Goal: Contribute content: Add original content to the website for others to see

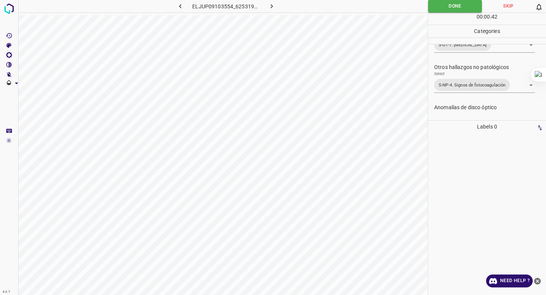
scroll to position [249, 0]
click at [270, 6] on icon "button" at bounding box center [272, 6] width 8 height 8
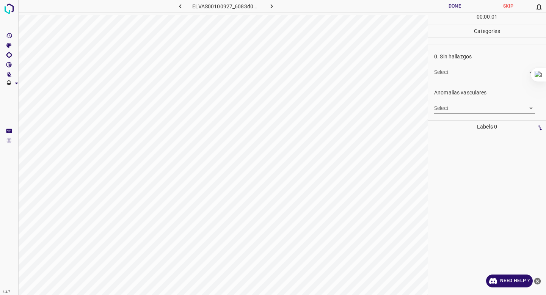
click at [443, 72] on body "4.3.7 ELVAS00100927_6083d0047.jpg Done Skip 0 00 : 00 : 01 Categories 0. Sin ha…" at bounding box center [273, 147] width 546 height 295
click at [448, 102] on li "False" at bounding box center [484, 100] width 101 height 13
type input "False"
click at [441, 121] on p "Labels 0" at bounding box center [486, 127] width 113 height 13
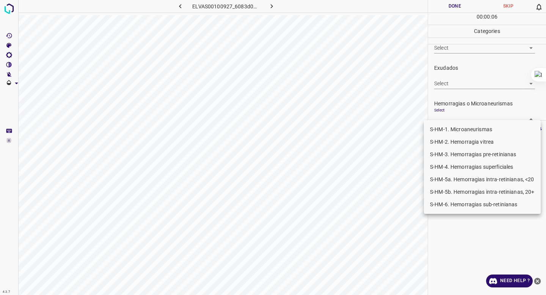
scroll to position [136, 0]
click at [447, 115] on body "4.3.7 ELVAS00100927_6083d0047.jpg Done Skip 0 00 : 00 : 06 Categories 0. Sin ha…" at bounding box center [273, 147] width 546 height 295
click at [444, 124] on li "S-HM-1. Microaneurismas" at bounding box center [482, 129] width 117 height 13
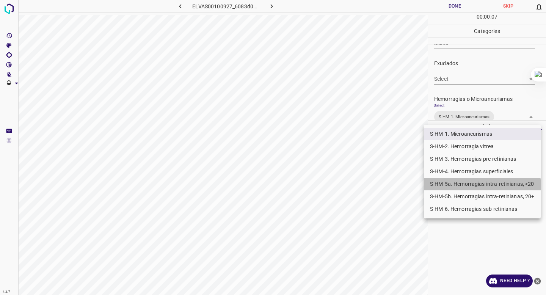
click at [454, 188] on li "S-HM-5a. Hemorragias intra-retinianas, <20" at bounding box center [482, 184] width 117 height 13
type input "S-HM-1. Microaneurismas,S-HM-5a. Hemorragias intra-retinianas, <20"
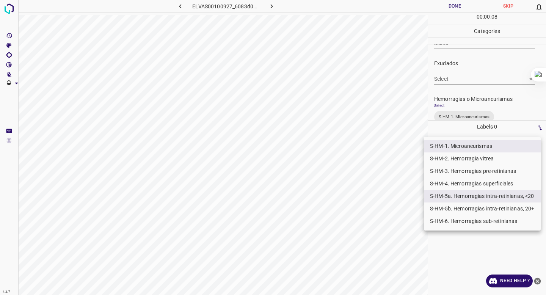
click at [463, 85] on div at bounding box center [273, 147] width 546 height 295
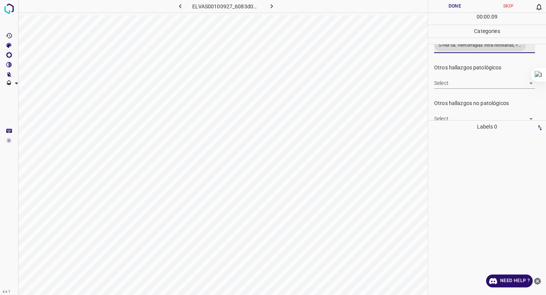
scroll to position [235, 0]
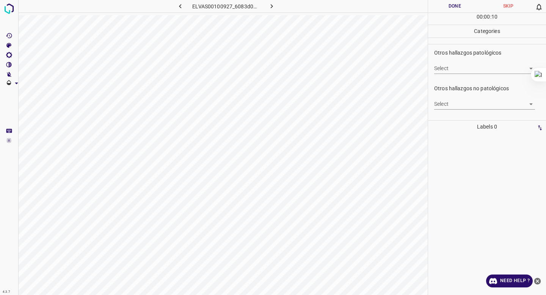
click at [453, 103] on body "4.3.7 ELVAS00100927_6083d0047.jpg Done Skip 0 00 : 00 : 10 Categories 0. Sin ha…" at bounding box center [273, 147] width 546 height 295
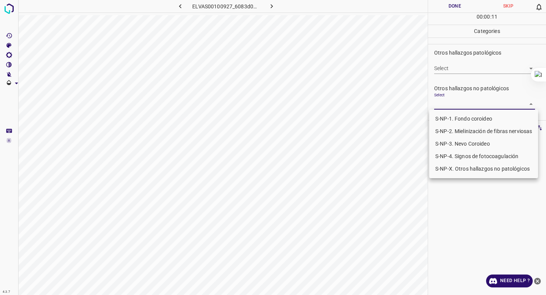
click at [442, 155] on li "S-NP-4. Signos de fotocoagulación" at bounding box center [483, 156] width 109 height 13
type input "S-NP-4. Signos de fotocoagulación"
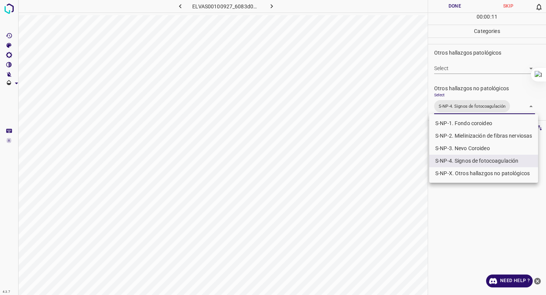
click at [473, 58] on div at bounding box center [273, 147] width 546 height 295
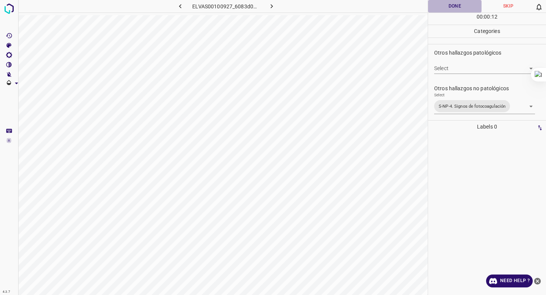
click at [453, 5] on button "Done" at bounding box center [454, 6] width 53 height 13
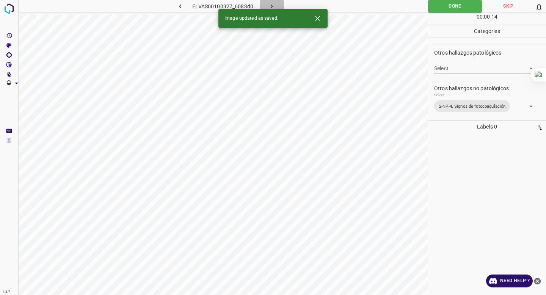
click at [270, 5] on icon "button" at bounding box center [272, 6] width 8 height 8
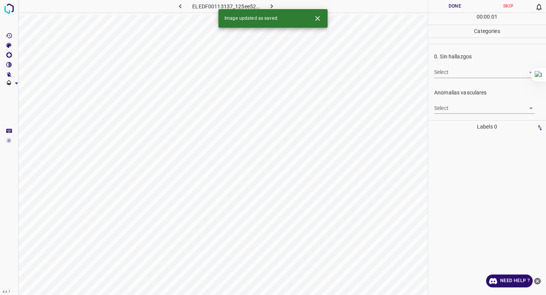
click at [439, 71] on body "4.3.7 ELEDF00113137_125ee522f.jpg Done Skip 0 00 : 00 : 01 Categories 0. Sin ha…" at bounding box center [273, 147] width 546 height 295
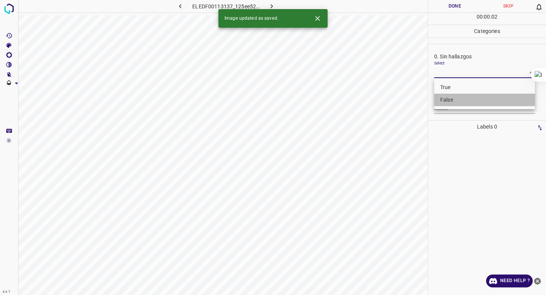
click at [443, 98] on li "False" at bounding box center [484, 100] width 101 height 13
type input "False"
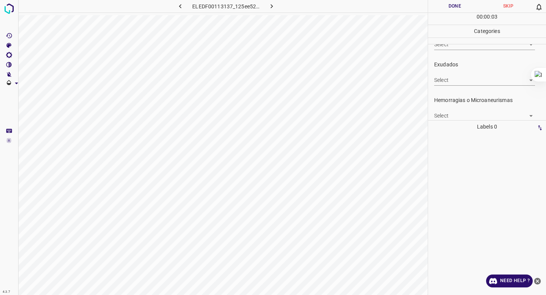
scroll to position [140, 0]
click at [441, 104] on div "Select ​" at bounding box center [484, 107] width 101 height 17
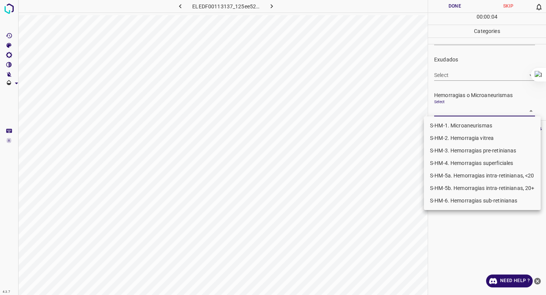
click at [441, 110] on body "4.3.7 ELEDF00113137_125ee522f.jpg Done Skip 0 00 : 00 : 04 Categories 0. Sin ha…" at bounding box center [273, 147] width 546 height 295
click at [441, 125] on li "S-HM-1. Microaneurismas" at bounding box center [482, 125] width 117 height 13
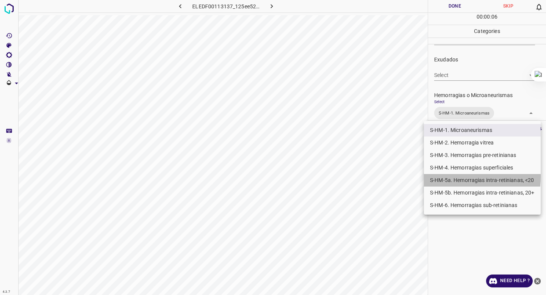
click at [439, 176] on li "S-HM-5a. Hemorragias intra-retinianas, <20" at bounding box center [482, 180] width 117 height 13
type input "S-HM-1. Microaneurismas,S-HM-5a. Hemorragias intra-retinianas, <20"
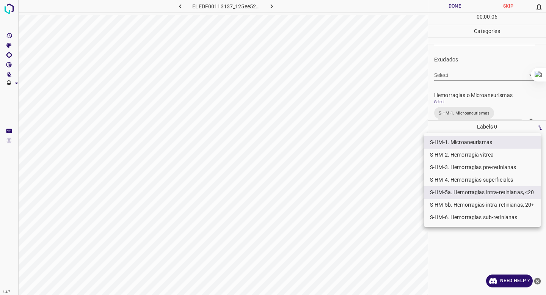
click at [453, 61] on div at bounding box center [273, 147] width 546 height 295
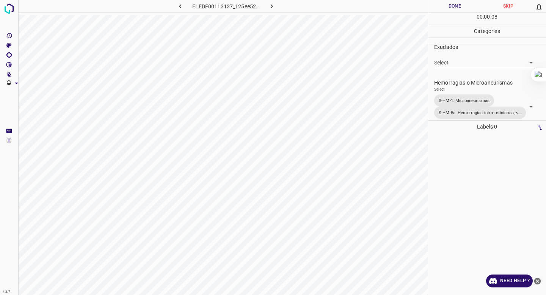
drag, startPoint x: 454, startPoint y: 8, endPoint x: 434, endPoint y: 89, distance: 83.9
click at [434, 89] on div "Done Skip 0 00 : 00 : 08 Categories 0. Sin hallazgos Select False False Anomalí…" at bounding box center [487, 147] width 118 height 295
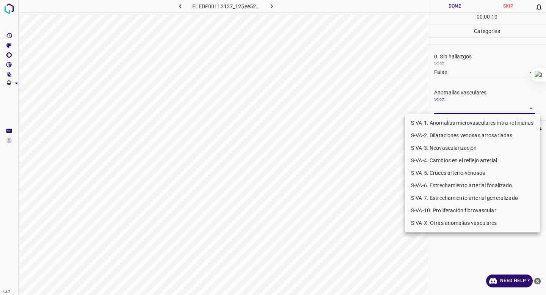
click at [443, 107] on body "4.3.7 ELEDF00113137_125ee522f.jpg Done Skip 0 00 : 00 : 10 Categories 0. Sin ha…" at bounding box center [273, 147] width 546 height 295
click at [444, 208] on li "S-VA-10. Proliferación fibrovascular" at bounding box center [472, 210] width 135 height 13
type input "S-VA-10. Proliferación fibrovascular"
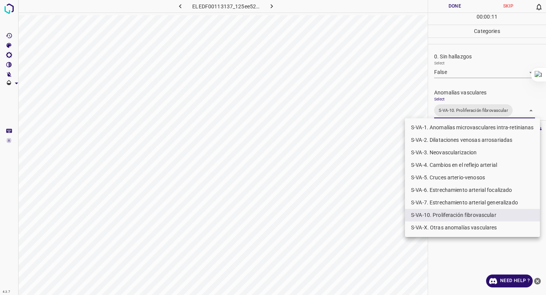
click at [466, 76] on div at bounding box center [273, 147] width 546 height 295
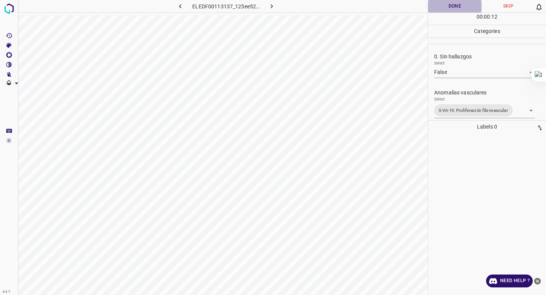
click at [450, 2] on button "Done" at bounding box center [454, 6] width 53 height 13
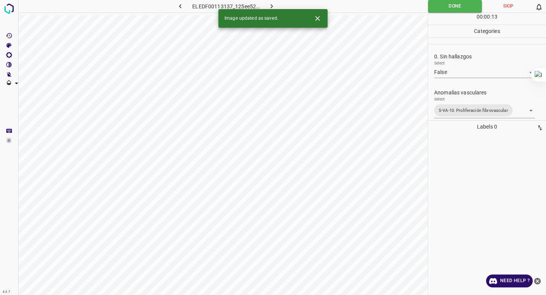
click at [270, 5] on icon "button" at bounding box center [272, 6] width 8 height 8
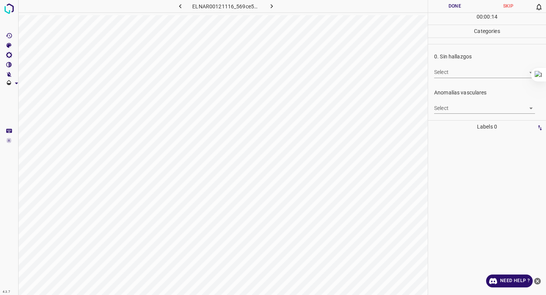
click at [449, 70] on body "4.3.7 ELNAR00121116_569ce5631.jpg Done Skip 0 00 : 00 : 14 Categories 0. Sin ha…" at bounding box center [273, 147] width 546 height 295
click at [447, 100] on li "False" at bounding box center [484, 100] width 101 height 13
type input "False"
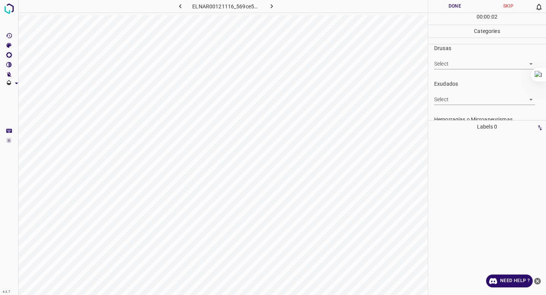
scroll to position [122, 0]
click at [448, 96] on body "4.3.7 ELNAR00121116_569ce5631.jpg Done Skip 0 00 : 00 : 02 Categories 0. Sin ha…" at bounding box center [273, 147] width 546 height 295
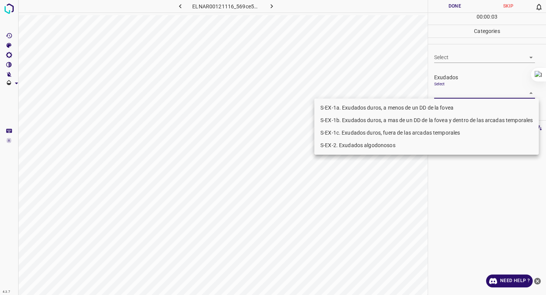
click at [444, 108] on li "S-EX-1a. Exudados duros, a menos de un DD de la fovea" at bounding box center [426, 108] width 224 height 13
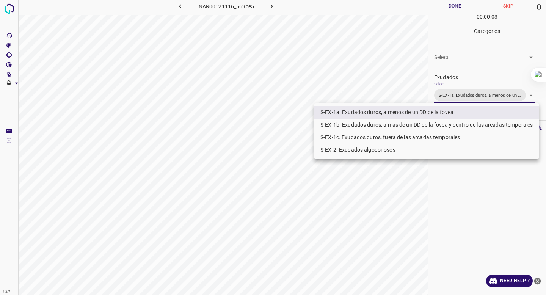
click at [440, 120] on li "S-EX-1b. Exudados duros, a mas de un DD de la fovea y dentro de las arcadas tem…" at bounding box center [426, 125] width 224 height 13
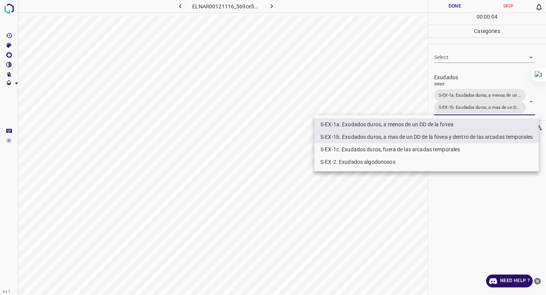
type input "S-EX-1a. Exudados duros, a menos de un DD de la fovea,S-EX-1b. Exudados duros, …"
click at [483, 71] on div at bounding box center [273, 147] width 546 height 295
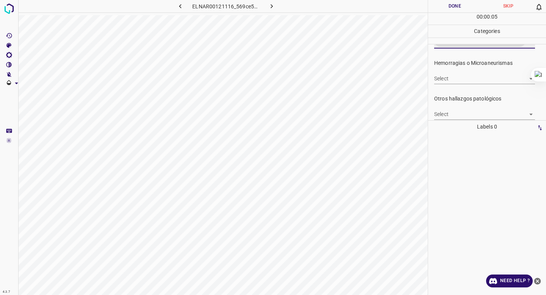
scroll to position [189, 0]
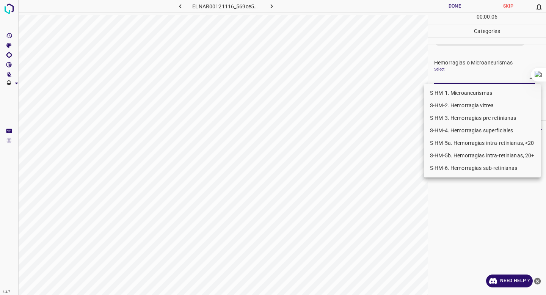
click at [473, 77] on body "4.3.7 ELNAR00121116_569ce5631.jpg Done Skip 0 00 : 00 : 06 Categories 0. Sin ha…" at bounding box center [273, 147] width 546 height 295
click at [466, 88] on li "S-HM-1. Microaneurismas" at bounding box center [482, 93] width 117 height 13
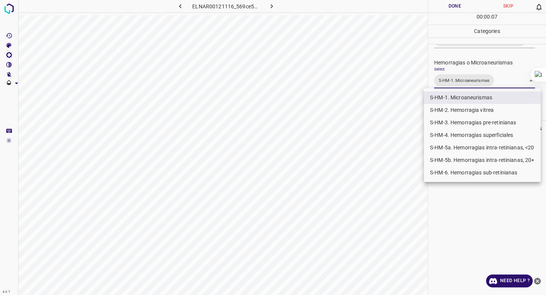
click at [451, 133] on li "S-HM-4. Hemorragias superficiales" at bounding box center [482, 135] width 117 height 13
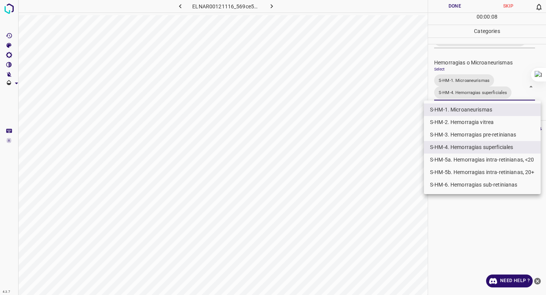
click at [444, 159] on li "S-HM-5a. Hemorragias intra-retinianas, <20" at bounding box center [482, 160] width 117 height 13
type input "S-HM-1. Microaneurismas,S-HM-4. Hemorragias superficiales,S-HM-5a. Hemorragias …"
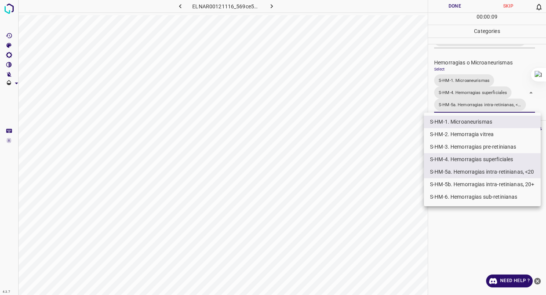
click at [463, 61] on div at bounding box center [273, 147] width 546 height 295
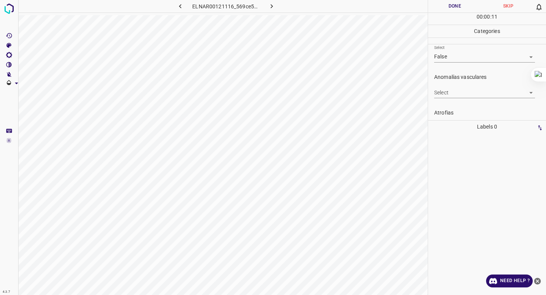
scroll to position [0, 0]
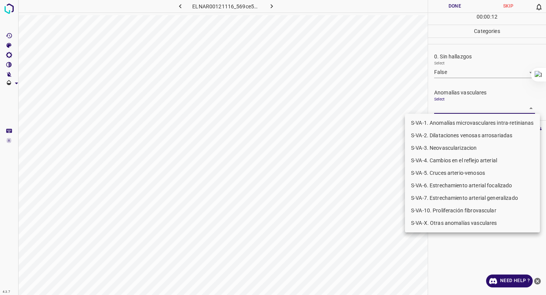
click at [444, 107] on body "4.3.7 ELNAR00121116_569ce5631.jpg Done Skip 0 00 : 00 : 12 Categories 0. Sin ha…" at bounding box center [273, 147] width 546 height 295
click at [436, 221] on li "S-VA-X. Otras anomalías vasculares" at bounding box center [472, 223] width 135 height 13
type input "S-VA-X. Otras anomalías vasculares"
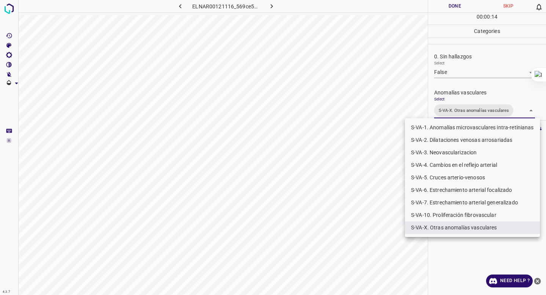
click at [488, 55] on div at bounding box center [273, 147] width 546 height 295
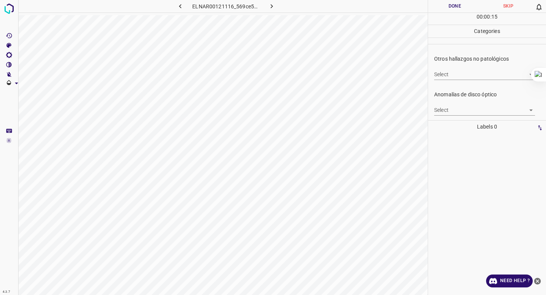
scroll to position [295, 0]
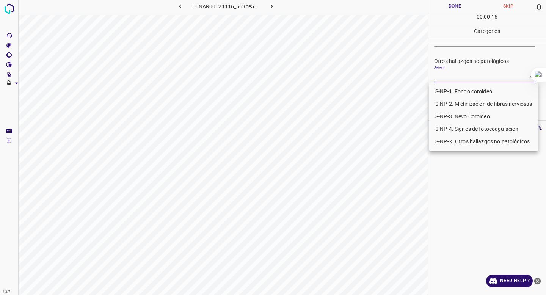
click at [468, 82] on body "4.3.7 ELNAR00121116_569ce5631.jpg Done Skip 0 00 : 00 : 16 Categories 0. Sin ha…" at bounding box center [273, 147] width 546 height 295
click at [458, 126] on li "S-NP-4. Signos de fotocoagulación" at bounding box center [483, 129] width 109 height 13
type input "S-NP-4. Signos de fotocoagulación"
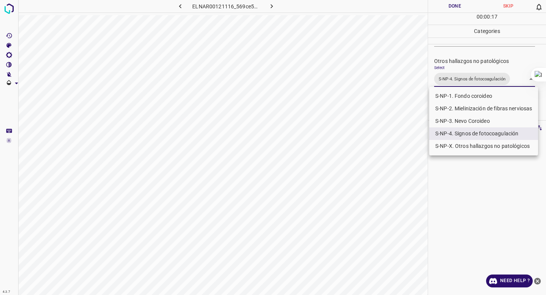
click at [467, 75] on div at bounding box center [273, 147] width 546 height 295
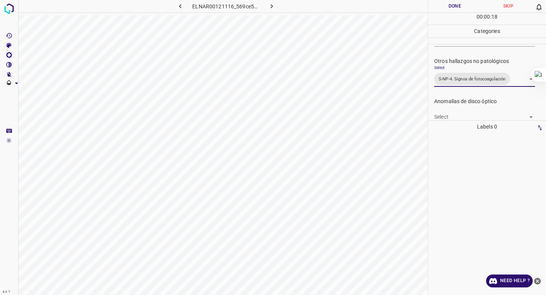
click at [452, 10] on button "Done" at bounding box center [454, 6] width 53 height 13
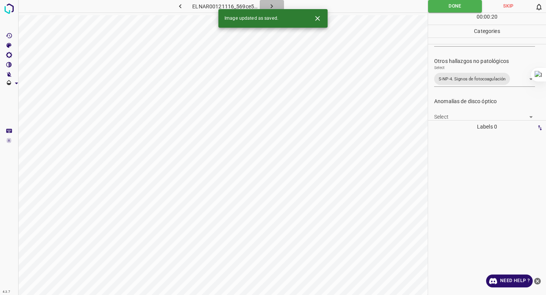
click at [269, 4] on icon "button" at bounding box center [272, 6] width 8 height 8
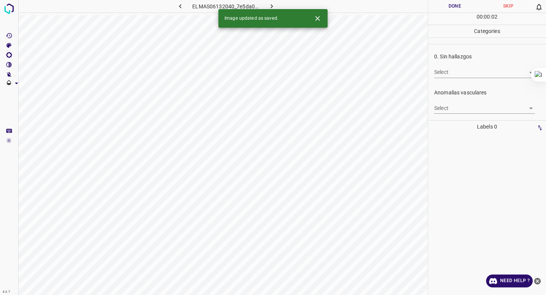
click at [460, 71] on body "4.3.7 ELMAS06132040_7e5da054a.jpg Done Skip 0 00 : 00 : 02 Categories 0. Sin ha…" at bounding box center [273, 147] width 546 height 295
click at [448, 102] on li "False" at bounding box center [484, 100] width 101 height 13
type input "False"
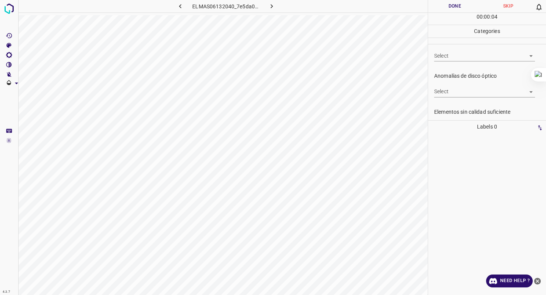
scroll to position [267, 0]
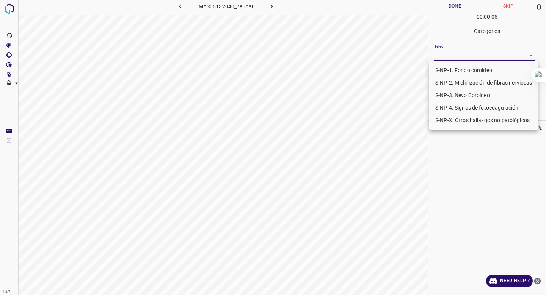
click at [466, 58] on body "4.3.7 ELMAS06132040_7e5da054a.jpg Done Skip 0 00 : 00 : 05 Categories 0. Sin ha…" at bounding box center [273, 147] width 546 height 295
click at [451, 110] on li "S-NP-4. Signos de fotocoagulación" at bounding box center [483, 108] width 109 height 13
type input "S-NP-4. Signos de fotocoagulación"
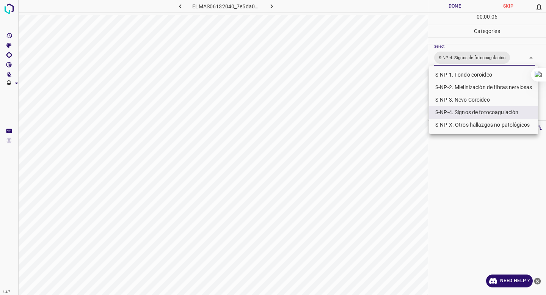
click at [469, 44] on div at bounding box center [273, 147] width 546 height 295
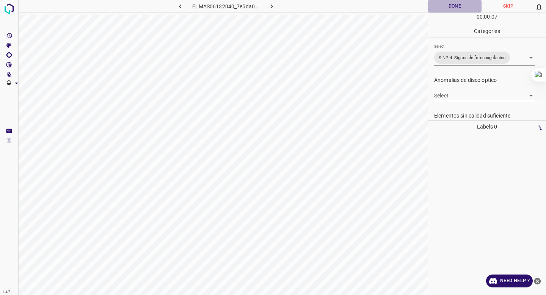
click at [454, 7] on button "Done" at bounding box center [454, 6] width 53 height 13
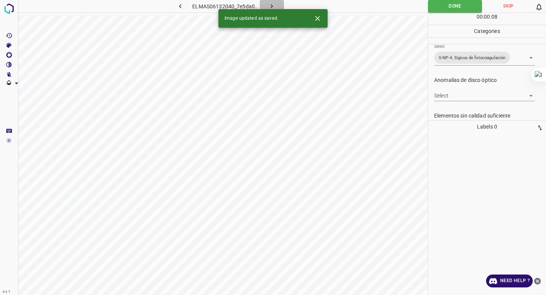
click at [272, 6] on icon "button" at bounding box center [272, 6] width 8 height 8
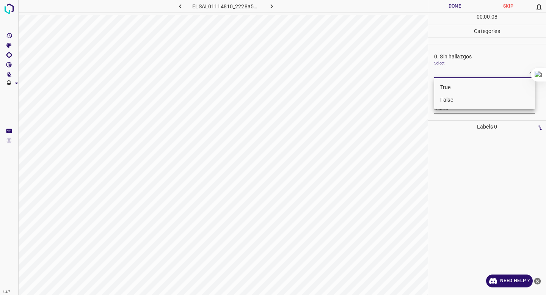
click at [458, 73] on body "4.3.7 ELSAL01114810_2228a57ae.jpg Done Skip 0 00 : 00 : 08 Categories 0. Sin ha…" at bounding box center [273, 147] width 546 height 295
click at [448, 99] on li "False" at bounding box center [484, 100] width 101 height 13
type input "False"
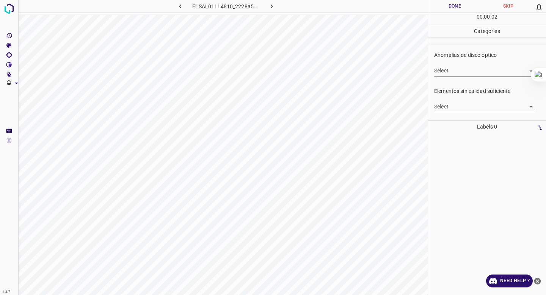
scroll to position [243, 0]
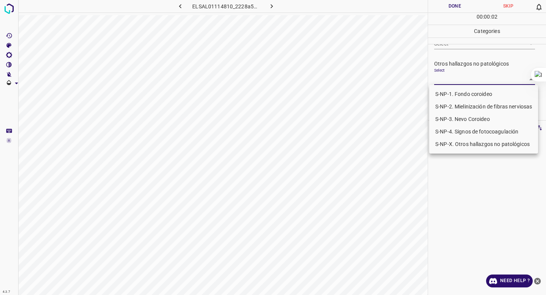
click at [466, 77] on body "4.3.7 ELSAL01114810_2228a57ae.jpg Done Skip 0 00 : 00 : 02 Categories 0. Sin ha…" at bounding box center [273, 147] width 546 height 295
click at [448, 124] on ul "S-NP-1. Fondo coroideo S-NP-2. Mielinización de fibras nerviosas S-NP-3. Nevo C…" at bounding box center [483, 119] width 109 height 69
click at [447, 134] on li "S-NP-4. Signos de fotocoagulación" at bounding box center [483, 132] width 109 height 13
type input "S-NP-4. Signos de fotocoagulación"
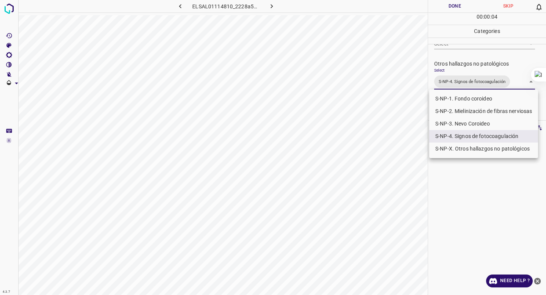
click at [471, 24] on div at bounding box center [273, 147] width 546 height 295
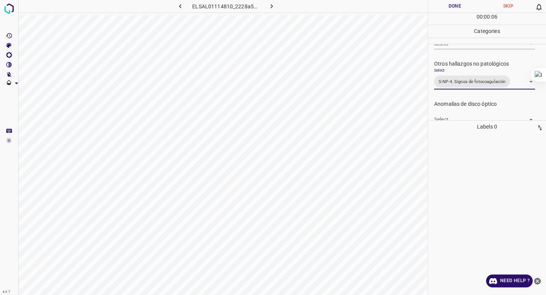
click at [455, 5] on button "Done" at bounding box center [454, 6] width 53 height 13
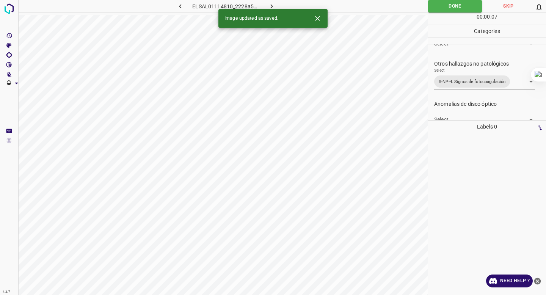
scroll to position [292, 0]
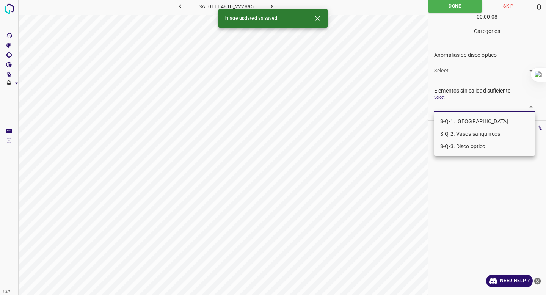
click at [474, 109] on body "4.3.7 ELSAL01114810_2228a57ae.jpg Done Skip 0 00 : 00 : 08 Categories 0. Sin ha…" at bounding box center [273, 147] width 546 height 295
click at [463, 146] on li "S-Q-3. Disco optico" at bounding box center [484, 146] width 101 height 13
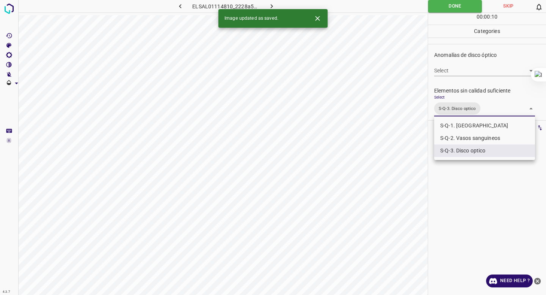
click at [458, 137] on li "S-Q-2. Vasos sanguineos" at bounding box center [484, 138] width 101 height 13
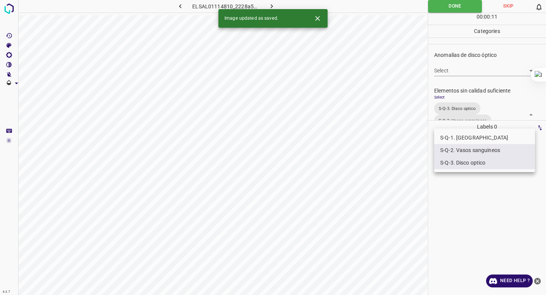
click at [457, 139] on li "S-Q-1. [GEOGRAPHIC_DATA]" at bounding box center [484, 138] width 101 height 13
type input "S-Q-3. Disco optico,S-Q-2. Vasos sanguineos,S-Q-1. [GEOGRAPHIC_DATA]"
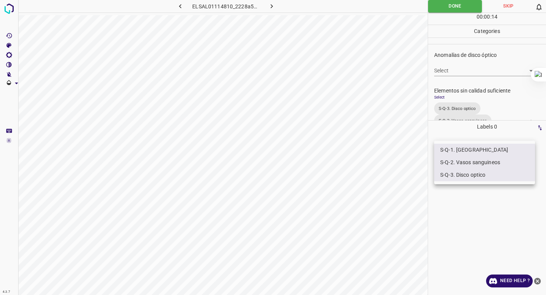
click at [453, 10] on div at bounding box center [273, 147] width 546 height 295
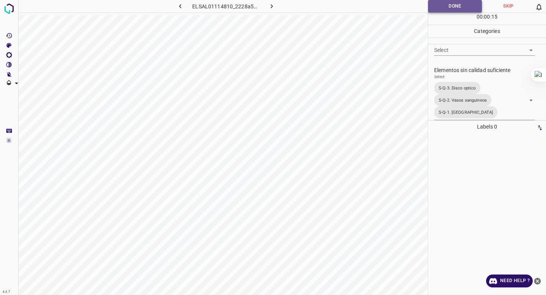
click at [452, 9] on button "Done" at bounding box center [455, 6] width 54 height 13
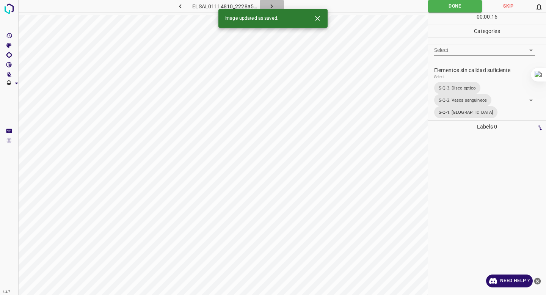
click at [268, 6] on icon "button" at bounding box center [272, 6] width 8 height 8
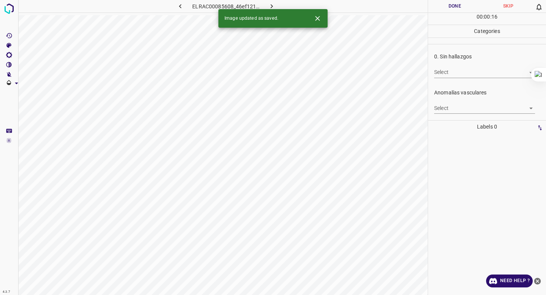
click at [440, 75] on body "4.3.7 ELRAC00085608_46ef121ed.jpg Done Skip 0 00 : 00 : 16 Categories 0. Sin ha…" at bounding box center [273, 147] width 546 height 295
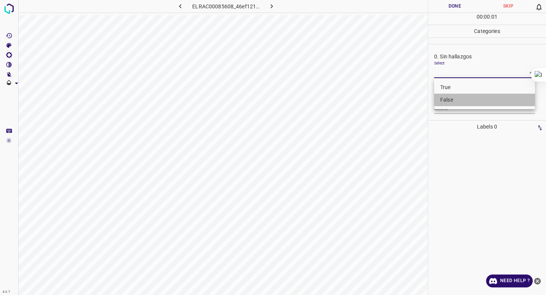
click at [440, 97] on li "False" at bounding box center [484, 100] width 101 height 13
type input "False"
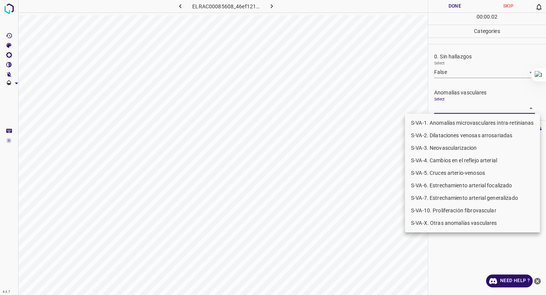
click at [440, 104] on body "4.3.7 ELRAC00085608_46ef121ed.jpg Done Skip 0 00 : 00 : 02 Categories 0. Sin ha…" at bounding box center [273, 147] width 546 height 295
click at [440, 154] on li "S-VA-3. Neovascularizacion" at bounding box center [472, 148] width 135 height 13
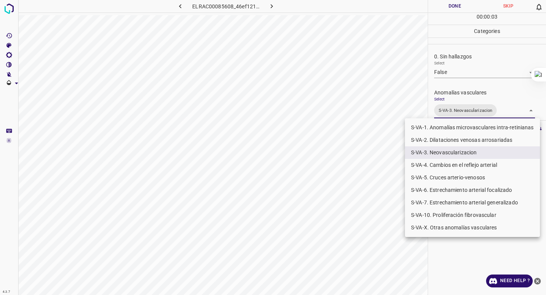
click at [435, 215] on li "S-VA-10. Proliferación fibrovascular" at bounding box center [472, 215] width 135 height 13
type input "S-VA-3. Neovascularizacion,S-VA-10. Proliferación fibrovascular"
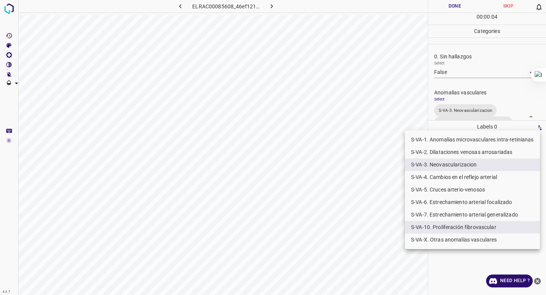
click at [460, 75] on div at bounding box center [273, 147] width 546 height 295
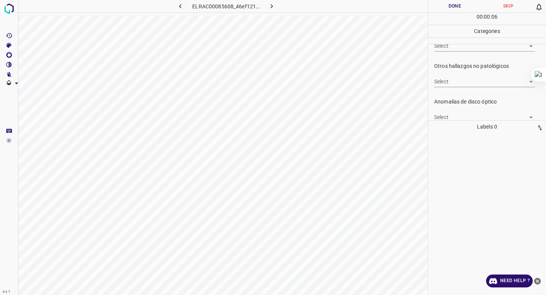
scroll to position [236, 0]
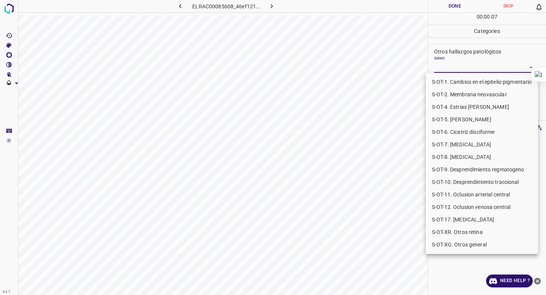
click at [461, 72] on body "4.3.7 ELRAC00085608_46ef121ed.jpg Done Skip 0 00 : 00 : 07 Categories 0. Sin ha…" at bounding box center [273, 147] width 546 height 295
click at [457, 181] on li "S-OT-10. Desprendimiento traccional" at bounding box center [482, 182] width 112 height 13
type input "S-OT-10. Desprendimiento traccional"
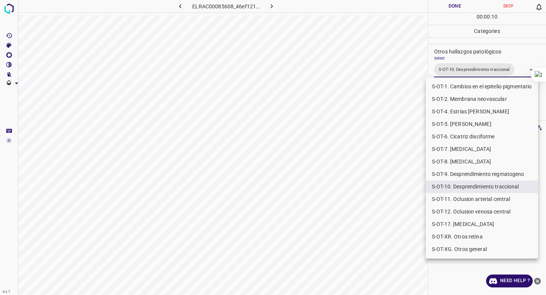
click at [476, 61] on div at bounding box center [273, 147] width 546 height 295
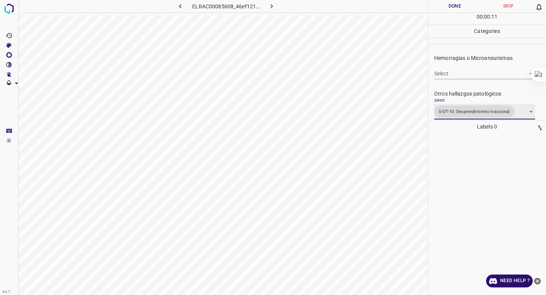
scroll to position [193, 0]
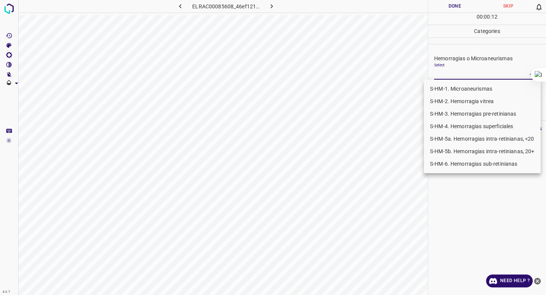
click at [469, 70] on body "4.3.7 ELRAC00085608_46ef121ed.jpg Done Skip 0 00 : 00 : 12 Categories 0. Sin ha…" at bounding box center [273, 147] width 546 height 295
click at [458, 104] on li "S-HM-2. Hemorragia vitrea" at bounding box center [482, 101] width 117 height 13
type input "S-HM-2. Hemorragia vitrea"
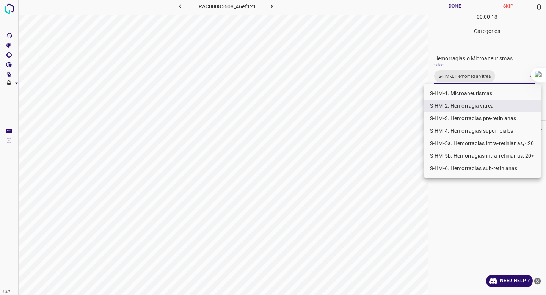
click at [469, 72] on div at bounding box center [273, 147] width 546 height 295
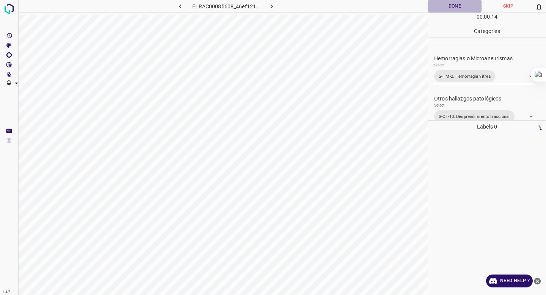
click at [453, 8] on button "Done" at bounding box center [454, 6] width 53 height 13
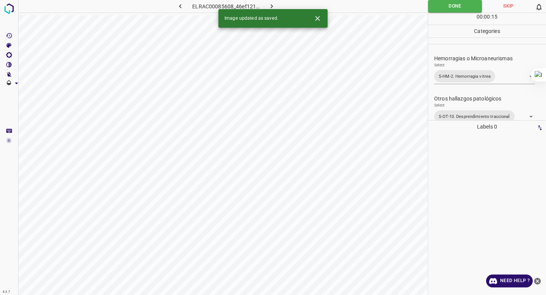
click at [269, 6] on icon "button" at bounding box center [272, 6] width 8 height 8
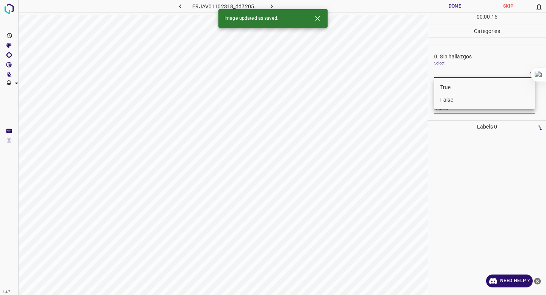
click at [458, 74] on body "4.3.7 ERJAV01102318_dd7205c12.jpg Done Skip 0 00 : 00 : 15 Categories 0. Sin ha…" at bounding box center [273, 147] width 546 height 295
click at [453, 96] on li "False" at bounding box center [484, 100] width 101 height 13
type input "False"
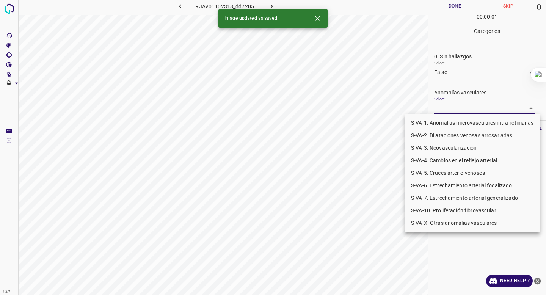
click at [450, 104] on body "4.3.7 ERJAV01102318_dd7205c12.jpg Done Skip 0 00 : 00 : 01 Categories 0. Sin ha…" at bounding box center [273, 147] width 546 height 295
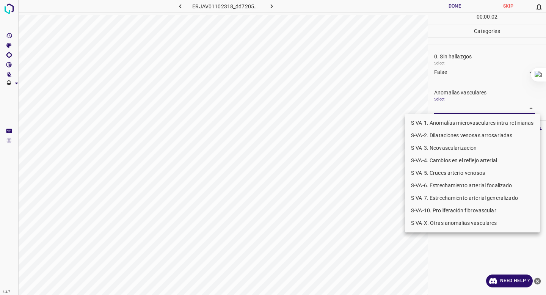
click at [449, 151] on li "S-VA-3. Neovascularizacion" at bounding box center [472, 148] width 135 height 13
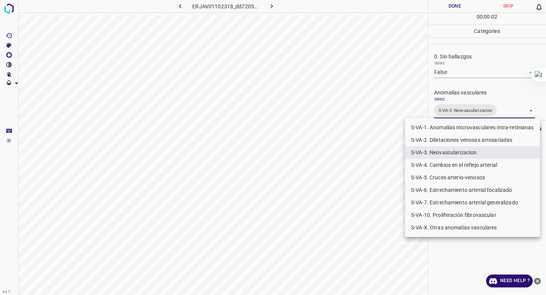
click at [443, 213] on li "S-VA-10. Proliferación fibrovascular" at bounding box center [472, 215] width 135 height 13
type input "S-VA-3. Neovascularizacion,S-VA-10. Proliferación fibrovascular"
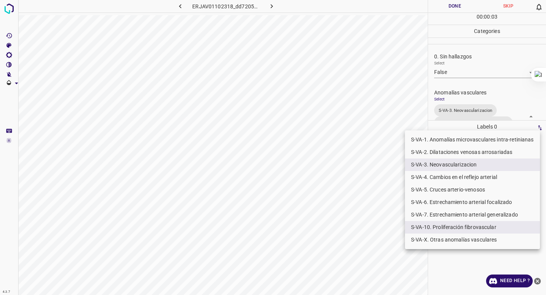
click at [467, 110] on div at bounding box center [273, 147] width 546 height 295
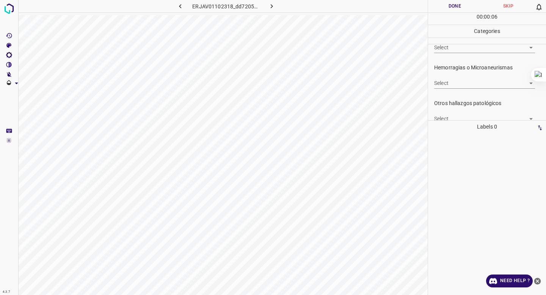
scroll to position [188, 0]
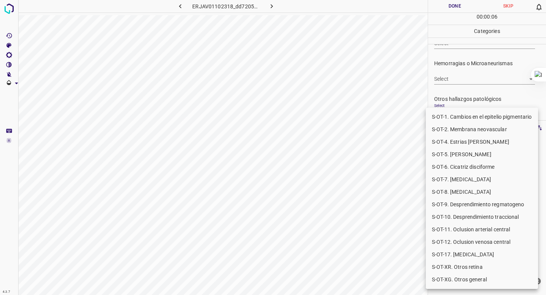
click at [455, 116] on body "4.3.7 ERJAV01102318_dd7205c12.jpg Done Skip 0 00 : 00 : 06 Categories 0. Sin ha…" at bounding box center [273, 147] width 546 height 295
click at [448, 217] on li "S-OT-10. Desprendimiento traccional" at bounding box center [482, 217] width 112 height 13
type input "S-OT-10. Desprendimiento traccional"
click at [449, 215] on li "S-OT-10. Desprendimiento traccional" at bounding box center [482, 217] width 112 height 13
click at [461, 218] on li "S-OT-10. Desprendimiento traccional" at bounding box center [482, 217] width 112 height 13
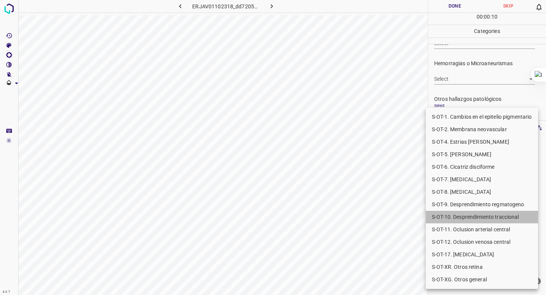
type input "S-OT-10. Desprendimiento traccional"
click at [478, 83] on div at bounding box center [273, 147] width 546 height 295
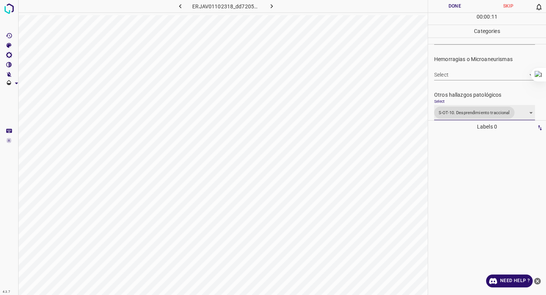
scroll to position [308, 0]
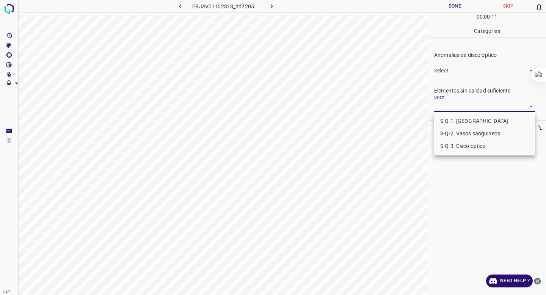
click at [470, 108] on body "4.3.7 ERJAV01102318_dd7205c12.jpg Done Skip 0 00 : 00 : 11 Categories 0. Sin ha…" at bounding box center [273, 147] width 546 height 295
click at [453, 148] on li "S-Q-3. Disco optico" at bounding box center [484, 146] width 101 height 13
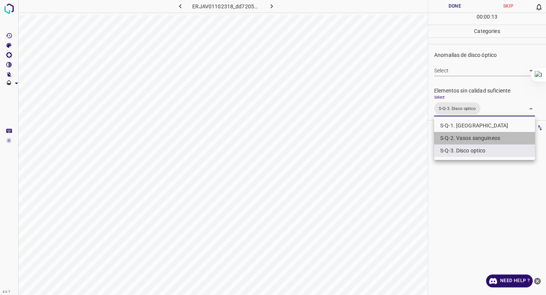
click at [461, 135] on li "S-Q-2. Vasos sanguineos" at bounding box center [484, 138] width 101 height 13
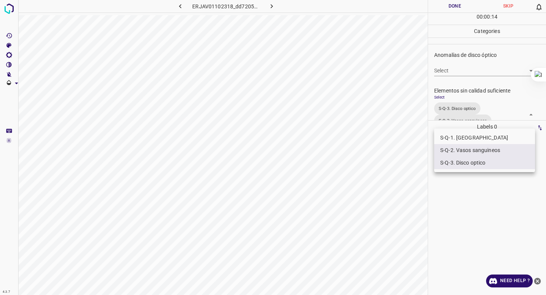
click at [461, 135] on li "S-Q-1. [GEOGRAPHIC_DATA]" at bounding box center [484, 138] width 101 height 13
type input "S-Q-3. Disco optico,S-Q-2. Vasos sanguineos,S-Q-1. [GEOGRAPHIC_DATA]"
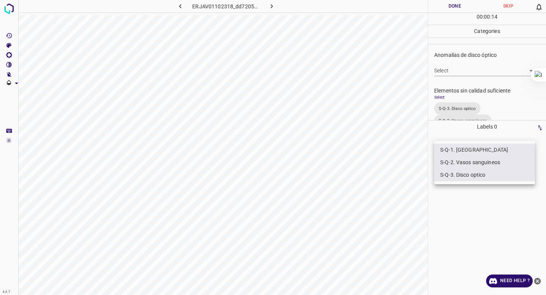
click at [476, 86] on div at bounding box center [273, 147] width 546 height 295
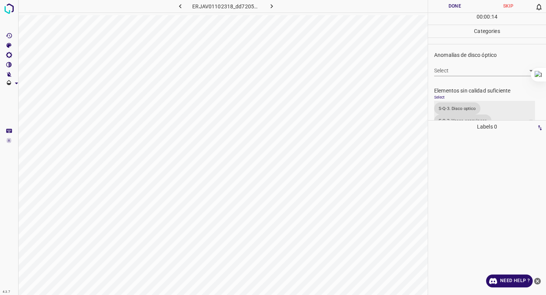
scroll to position [329, 0]
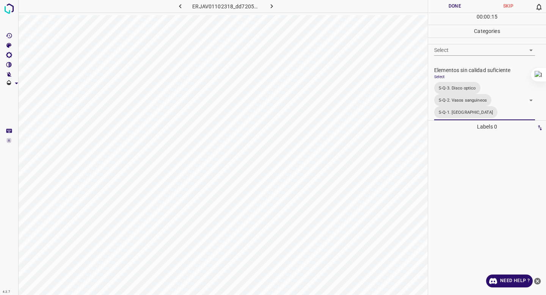
click at [449, 7] on button "Done" at bounding box center [454, 6] width 53 height 13
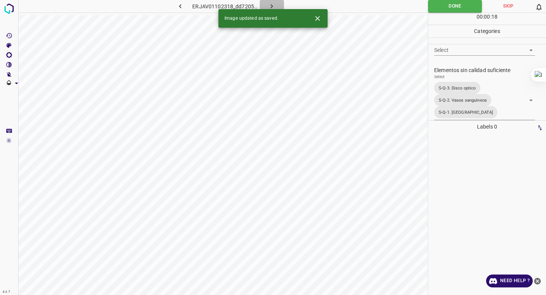
click at [268, 2] on icon "button" at bounding box center [272, 6] width 8 height 8
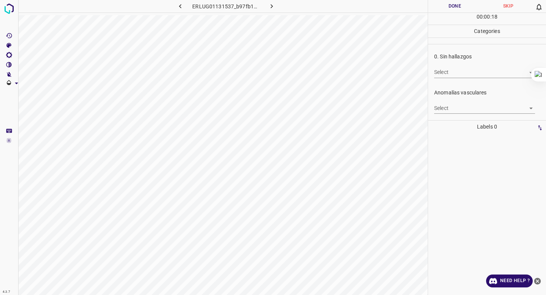
click at [466, 71] on body "4.3.7 ERLUG01131537_b97fb11f6.jpg Done Skip 0 00 : 00 : 18 Categories 0. Sin ha…" at bounding box center [273, 147] width 546 height 295
click at [458, 102] on li "False" at bounding box center [484, 100] width 101 height 13
type input "False"
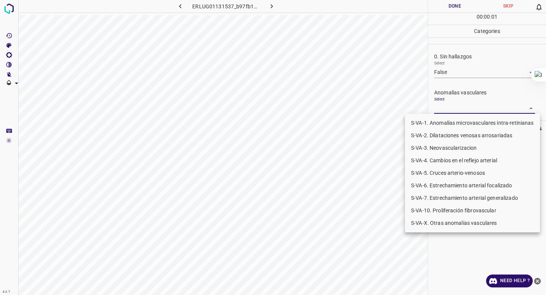
click at [454, 106] on body "4.3.7 ERLUG01131537_b97fb11f6.jpg Done Skip 0 00 : 00 : 01 Categories 0. Sin ha…" at bounding box center [273, 147] width 546 height 295
click at [434, 209] on li "S-VA-10. Proliferación fibrovascular" at bounding box center [472, 210] width 135 height 13
type input "S-VA-10. Proliferación fibrovascular"
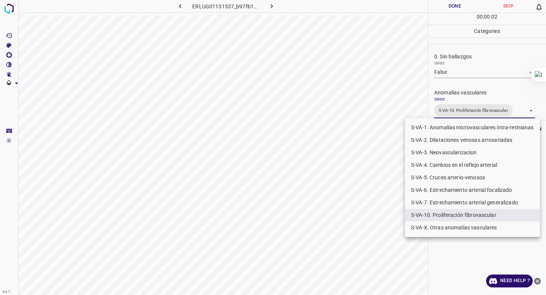
click at [459, 92] on div at bounding box center [273, 147] width 546 height 295
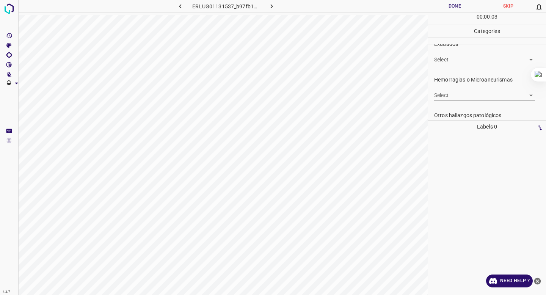
scroll to position [292, 0]
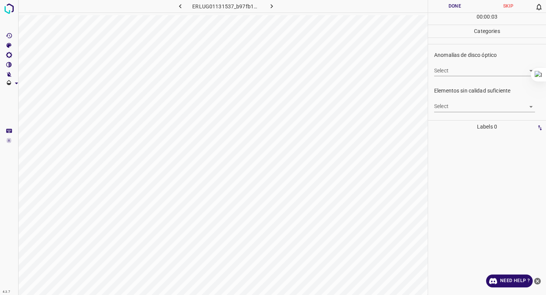
click at [452, 106] on body "4.3.7 ERLUG01131537_b97fb11f6.jpg Done Skip 0 00 : 00 : 03 Categories 0. Sin ha…" at bounding box center [273, 147] width 546 height 295
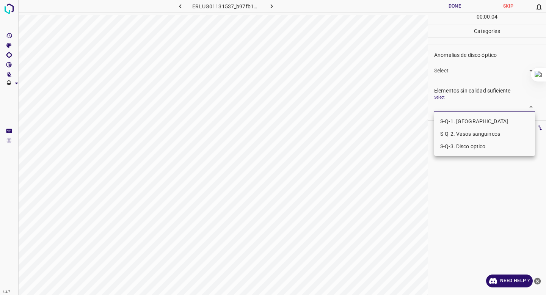
click at [449, 117] on li "S-Q-1. [GEOGRAPHIC_DATA]" at bounding box center [484, 121] width 101 height 13
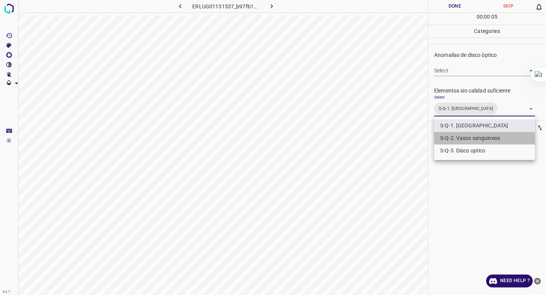
click at [447, 138] on li "S-Q-2. Vasos sanguineos" at bounding box center [484, 138] width 101 height 13
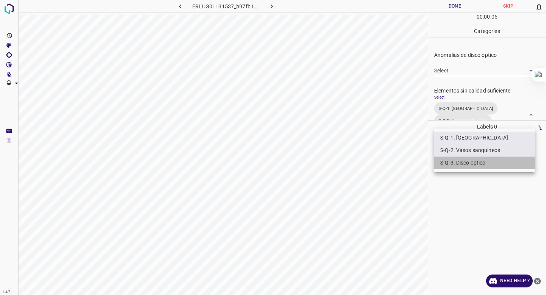
click at [447, 164] on li "S-Q-3. Disco optico" at bounding box center [484, 163] width 101 height 13
type input "S-Q-1. Macula,S-Q-2. Vasos sanguineos,S-Q-3. Disco optico"
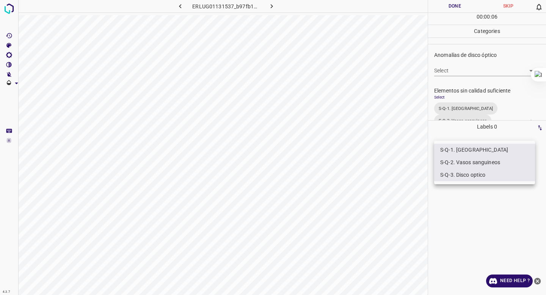
click at [463, 57] on div at bounding box center [273, 147] width 546 height 295
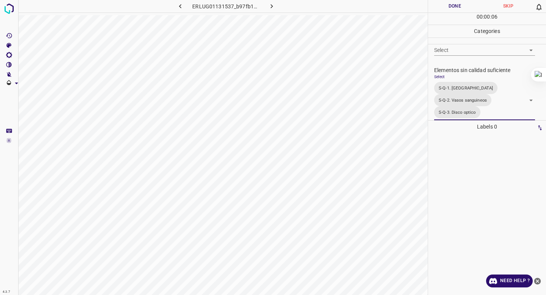
click at [452, 3] on button "Done" at bounding box center [454, 6] width 53 height 13
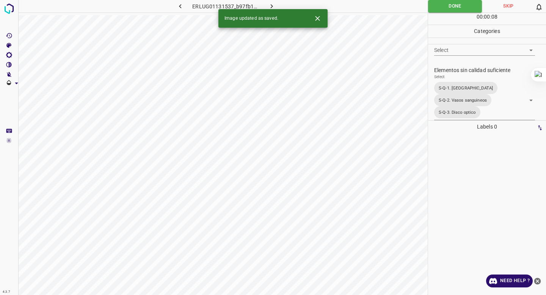
click at [267, 2] on button "button" at bounding box center [272, 6] width 24 height 13
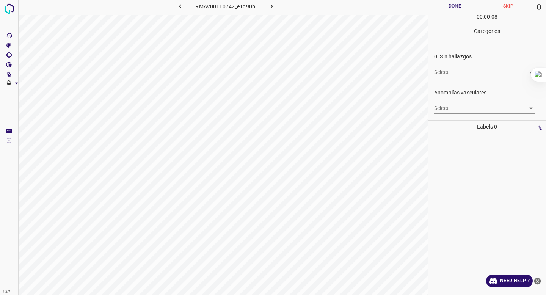
click at [450, 75] on body "4.3.7 ERMAV00110742_e1d90b50e.jpg Done Skip 0 00 : 00 : 08 Categories 0. Sin ha…" at bounding box center [273, 147] width 546 height 295
click at [446, 104] on li "False" at bounding box center [484, 100] width 101 height 13
type input "False"
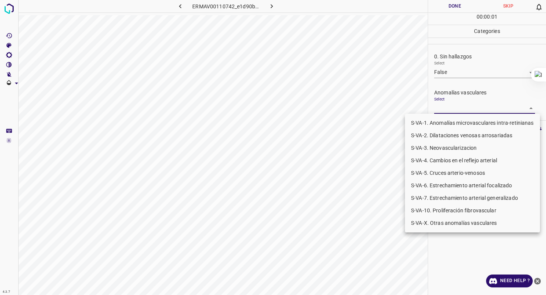
click at [446, 111] on body "4.3.7 ERMAV00110742_e1d90b50e.jpg Done Skip 0 00 : 00 : 01 Categories 0. Sin ha…" at bounding box center [273, 147] width 546 height 295
click at [439, 151] on li "S-VA-3. Neovascularizacion" at bounding box center [472, 148] width 135 height 13
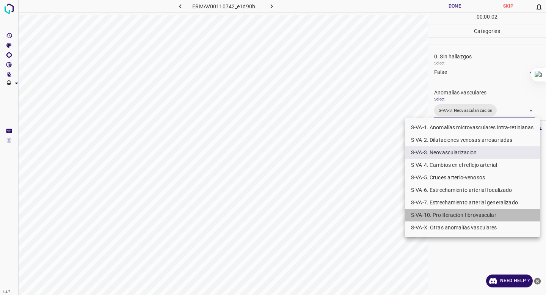
click at [434, 213] on li "S-VA-10. Proliferación fibrovascular" at bounding box center [472, 215] width 135 height 13
type input "S-VA-3. Neovascularizacion,S-VA-10. Proliferación fibrovascular"
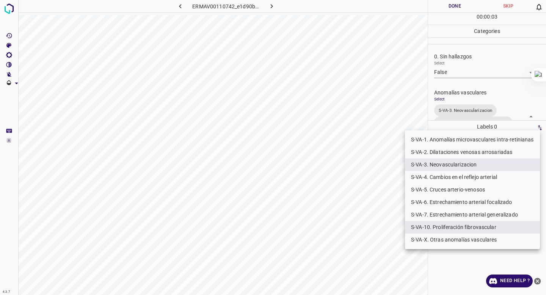
click at [478, 96] on div at bounding box center [273, 147] width 546 height 295
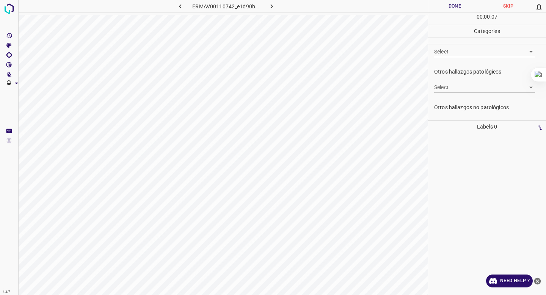
scroll to position [215, 0]
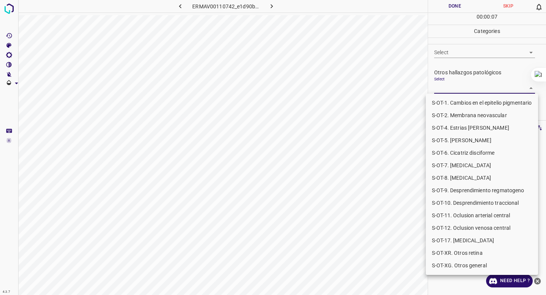
click at [466, 89] on body "4.3.7 ERMAV00110742_e1d90b50e.jpg Done Skip 0 00 : 00 : 07 Categories 0. Sin ha…" at bounding box center [273, 147] width 546 height 295
click at [469, 203] on li "S-OT-10. Desprendimiento traccional" at bounding box center [482, 203] width 112 height 13
type input "S-OT-10. Desprendimiento traccional"
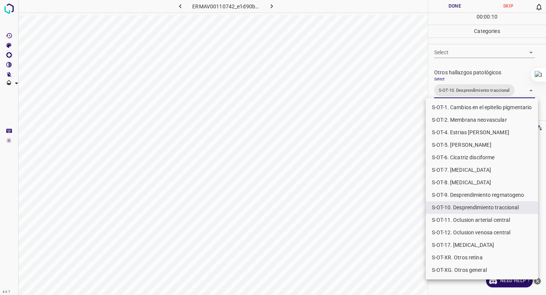
click at [467, 79] on div at bounding box center [273, 147] width 546 height 295
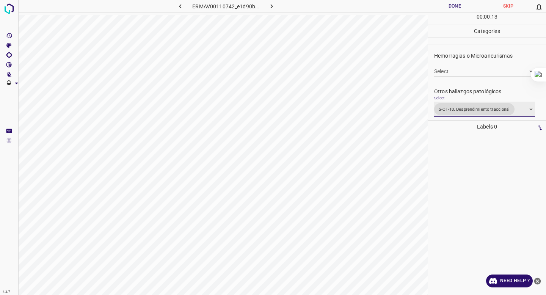
scroll to position [192, 0]
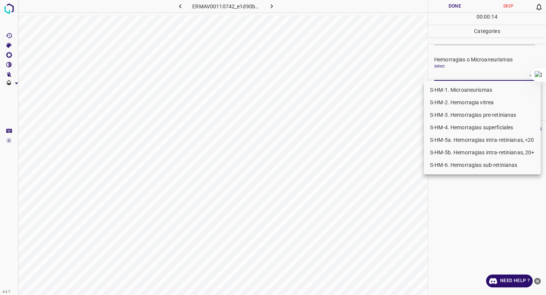
click at [454, 78] on body "4.3.7 ERMAV00110742_e1d90b50e.jpg Done Skip 0 00 : 00 : 14 Categories 0. Sin ha…" at bounding box center [273, 147] width 546 height 295
click at [452, 118] on li "S-HM-3. Hemorragias pre-retinianas" at bounding box center [482, 115] width 117 height 13
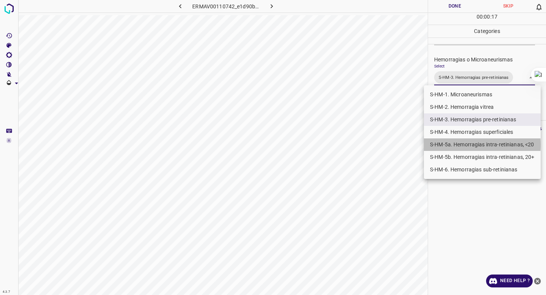
click at [450, 145] on li "S-HM-5a. Hemorragias intra-retinianas, <20" at bounding box center [482, 144] width 117 height 13
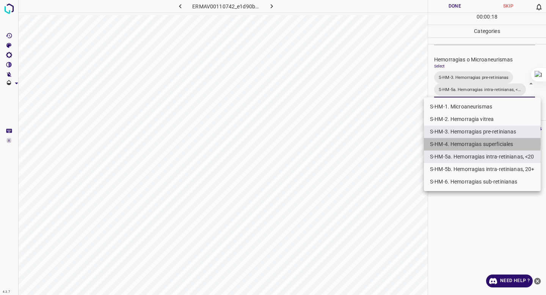
click at [453, 143] on li "S-HM-4. Hemorragias superficiales" at bounding box center [482, 144] width 117 height 13
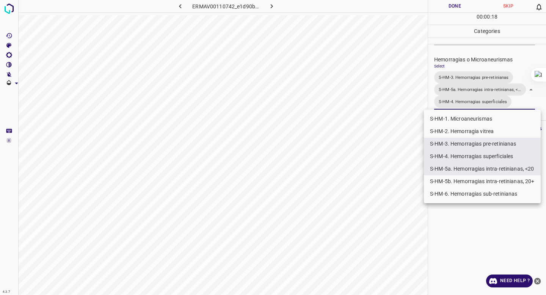
click at [469, 42] on div at bounding box center [273, 147] width 546 height 295
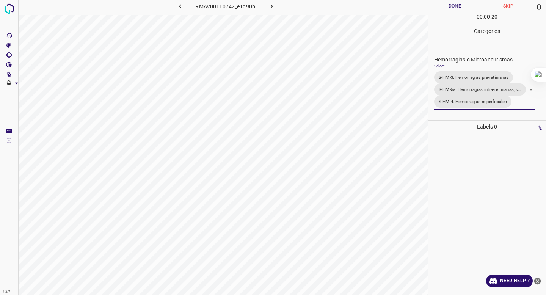
click at [453, 10] on button "Done" at bounding box center [454, 6] width 53 height 13
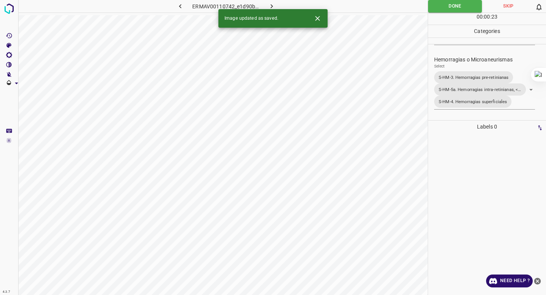
drag, startPoint x: 272, startPoint y: 5, endPoint x: 446, endPoint y: 104, distance: 200.9
click at [446, 104] on div "ERMAV00110742_e1d90b50e.jpg Done Skip 0 00 : 00 : 23 Categories 0. Sin hallazgo…" at bounding box center [273, 147] width 546 height 295
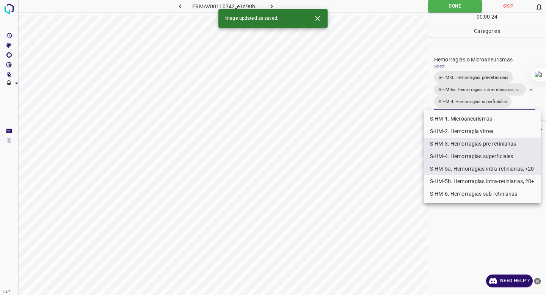
click at [471, 98] on body "4.3.7 ERMAV00110742_e1d90b50e.jpg Done Skip 0 00 : 00 : 24 Categories 0. Sin ha…" at bounding box center [273, 147] width 546 height 295
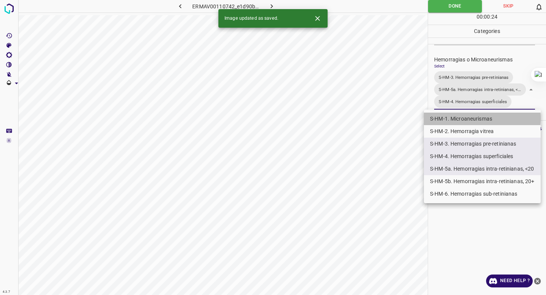
click at [452, 118] on li "S-HM-1. Microaneurismas" at bounding box center [482, 119] width 117 height 13
type input "S-HM-3. Hemorragias pre-retinianas,S-HM-5a. Hemorragias intra-retinianas, <20,S…"
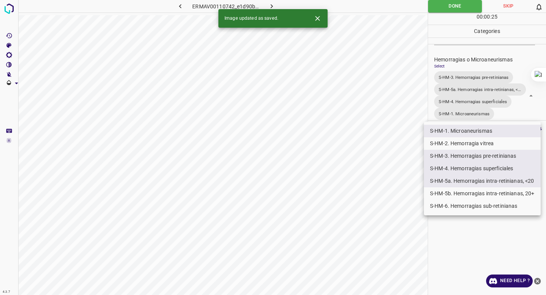
click at [483, 64] on div at bounding box center [273, 147] width 546 height 295
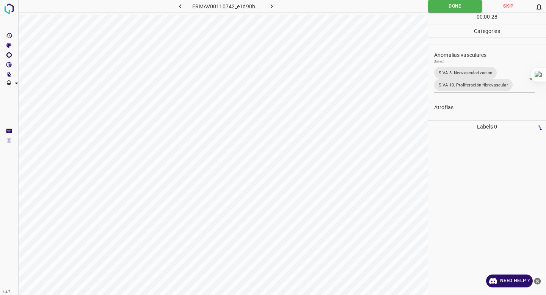
scroll to position [39, 0]
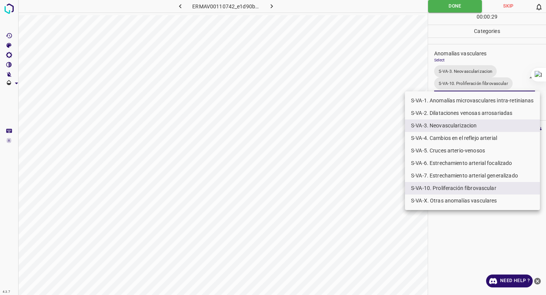
click at [457, 80] on body "4.3.7 ERMAV00110742_e1d90b50e.jpg Done Skip 0 00 : 00 : 29 Categories 0. Sin ha…" at bounding box center [273, 147] width 546 height 295
click at [462, 118] on li "S-VA-2. Dilataciones venosas arrosariadas" at bounding box center [472, 113] width 135 height 13
type input "S-VA-3. Neovascularizacion,S-VA-10. Proliferación fibrovascular,S-VA-2. Dilatac…"
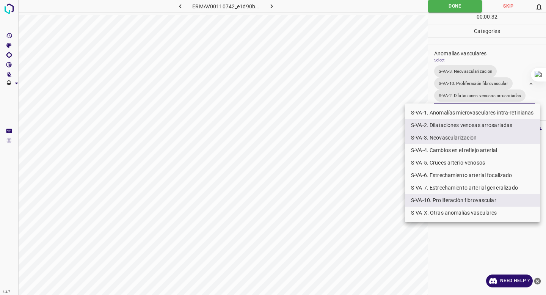
click at [467, 66] on div at bounding box center [273, 147] width 546 height 295
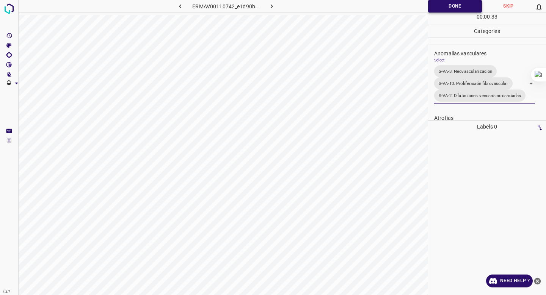
click at [450, 10] on button "Done" at bounding box center [455, 6] width 54 height 13
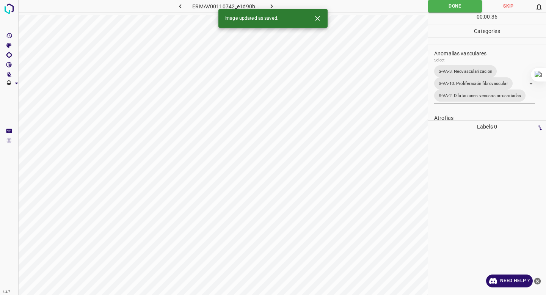
click at [269, 4] on icon "button" at bounding box center [272, 6] width 8 height 8
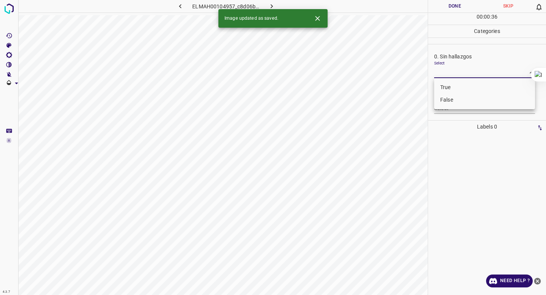
click at [461, 69] on body "4.3.7 ELMAH00104957_c8d06b37e.jpg Done Skip 0 00 : 00 : 36 Categories 0. Sin ha…" at bounding box center [273, 147] width 546 height 295
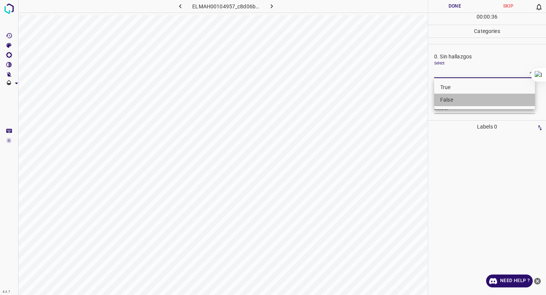
click at [454, 102] on li "False" at bounding box center [484, 100] width 101 height 13
type input "False"
click at [453, 108] on body "4.3.7 ELMAH00104957_c8d06b37e.jpg Done Skip 0 00 : 00 : 01 Categories 0. Sin ha…" at bounding box center [273, 147] width 546 height 295
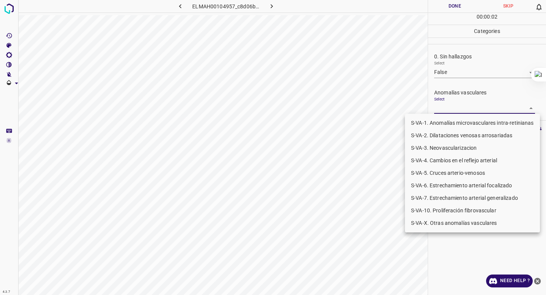
click at [439, 215] on li "S-VA-10. Proliferación fibrovascular" at bounding box center [472, 210] width 135 height 13
type input "S-VA-10. Proliferación fibrovascular"
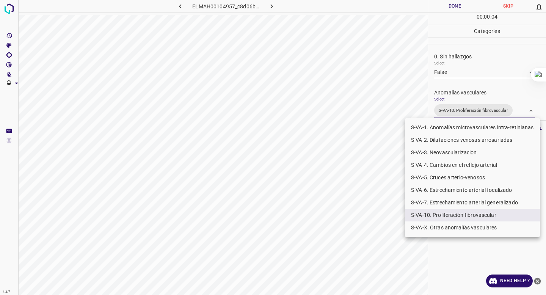
click at [460, 105] on div at bounding box center [273, 147] width 546 height 295
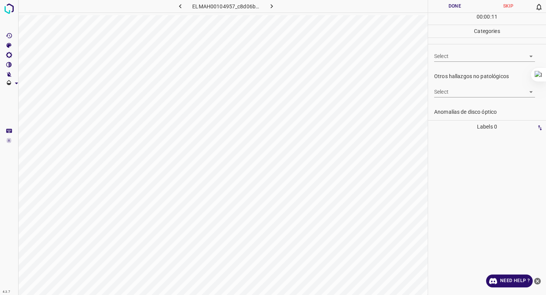
scroll to position [244, 0]
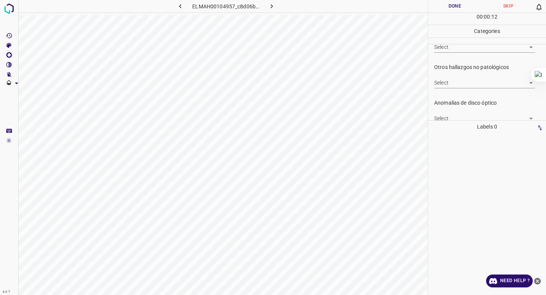
click at [455, 80] on body "4.3.7 ELMAH00104957_c8d06b37e.jpg Done Skip 0 00 : 00 : 12 Categories 0. Sin ha…" at bounding box center [273, 147] width 546 height 295
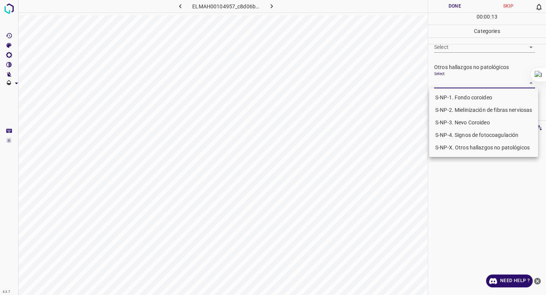
click at [455, 80] on div at bounding box center [273, 147] width 546 height 295
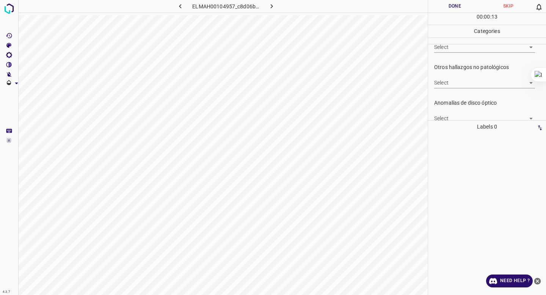
click at [454, 53] on div "Otros hallazgos patológicos Select ​" at bounding box center [487, 40] width 118 height 36
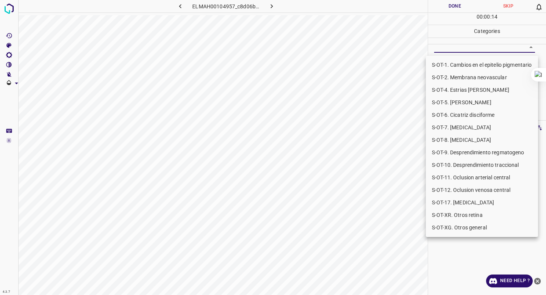
scroll to position [241, 0]
click at [454, 50] on body "4.3.7 ELMAH00104957_c8d06b37e.jpg Done Skip 0 00 : 00 : 14 Categories 0. Sin ha…" at bounding box center [273, 147] width 546 height 295
click at [474, 168] on li "S-OT-10. Desprendimiento traccional" at bounding box center [482, 165] width 112 height 13
type input "S-OT-10. Desprendimiento traccional"
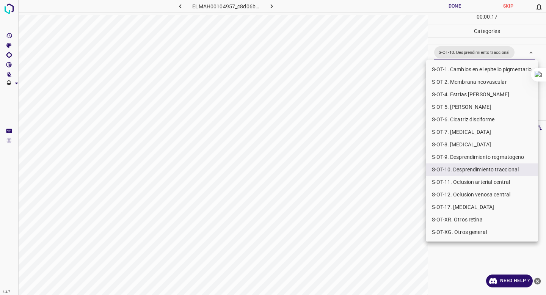
click at [369, 253] on div at bounding box center [273, 147] width 546 height 295
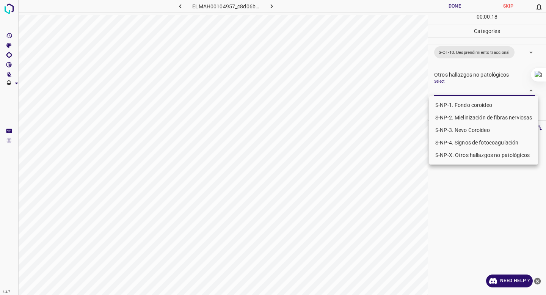
click at [447, 92] on body "4.3.7 ELMAH00104957_c8d06b37e.jpg Done Skip 0 00 : 00 : 18 Categories 0. Sin ha…" at bounding box center [273, 147] width 546 height 295
click at [451, 148] on li "S-NP-4. Signos de fotocoagulación" at bounding box center [483, 143] width 109 height 13
type input "S-NP-4. Signos de fotocoagulación"
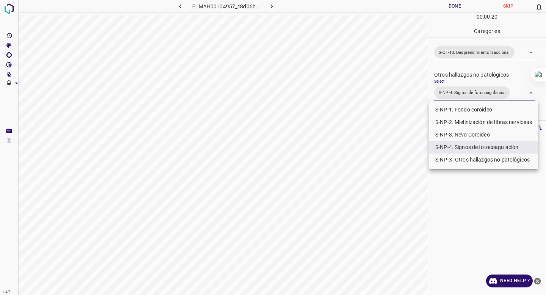
click at [472, 82] on div at bounding box center [273, 147] width 546 height 295
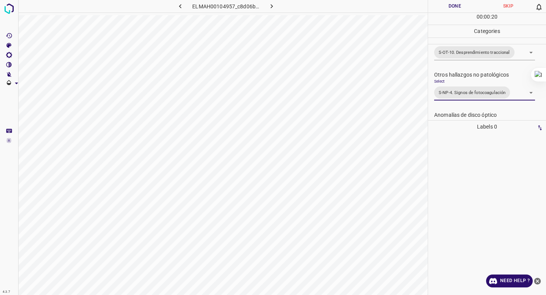
click at [457, 9] on button "Done" at bounding box center [454, 6] width 53 height 13
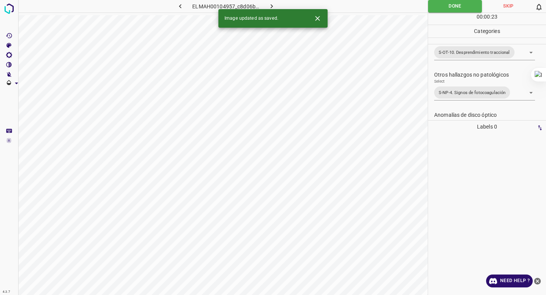
click at [274, 4] on icon "button" at bounding box center [272, 6] width 8 height 8
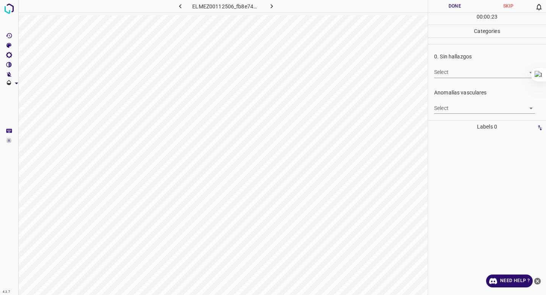
click at [442, 73] on body "4.3.7 ELMEZ00112506_fb8e749a5.jpg Done Skip 0 00 : 00 : 23 Categories 0. Sin ha…" at bounding box center [273, 147] width 546 height 295
click at [443, 95] on li "False" at bounding box center [484, 100] width 101 height 13
type input "False"
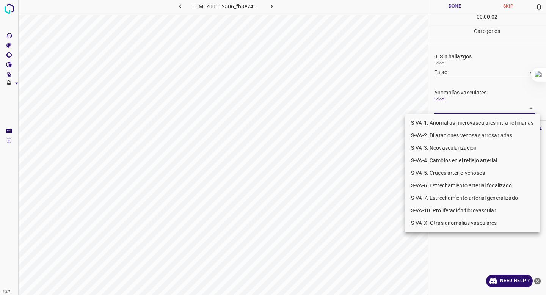
click at [443, 111] on body "4.3.7 ELMEZ00112506_fb8e749a5.jpg Done Skip 0 00 : 00 : 02 Categories 0. Sin ha…" at bounding box center [273, 147] width 546 height 295
drag, startPoint x: 429, startPoint y: 204, endPoint x: 428, endPoint y: 210, distance: 6.9
click at [428, 210] on ul "S-VA-1. Anomalías microvasculares intra-retinianas S-VA-2. Dilataciones venosas…" at bounding box center [472, 173] width 135 height 119
click at [428, 210] on li "S-VA-10. Proliferación fibrovascular" at bounding box center [472, 210] width 135 height 13
type input "S-VA-10. Proliferación fibrovascular"
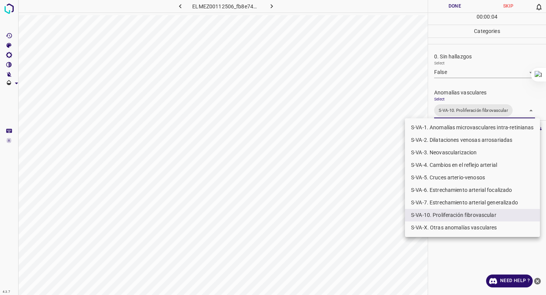
click at [492, 85] on div at bounding box center [273, 147] width 546 height 295
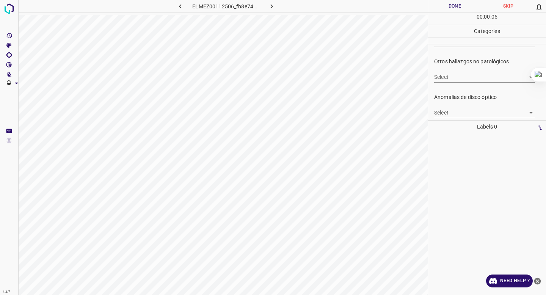
scroll to position [247, 0]
click at [485, 85] on div "Otros hallazgos no patológicos Select ​" at bounding box center [487, 73] width 118 height 36
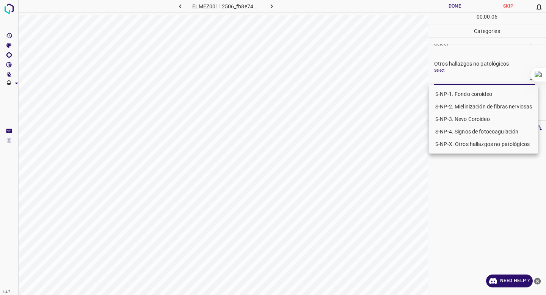
click at [485, 80] on body "4.3.7 ELMEZ00112506_fb8e749a5.jpg Done Skip 0 00 : 00 : 06 Categories 0. Sin ha…" at bounding box center [273, 147] width 546 height 295
click at [467, 132] on li "S-NP-4. Signos de fotocoagulación" at bounding box center [483, 132] width 109 height 13
type input "S-NP-4. Signos de fotocoagulación"
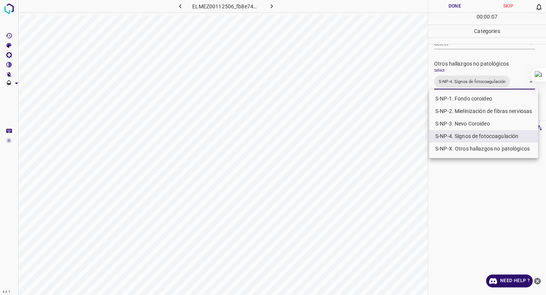
click at [487, 59] on div at bounding box center [273, 147] width 546 height 295
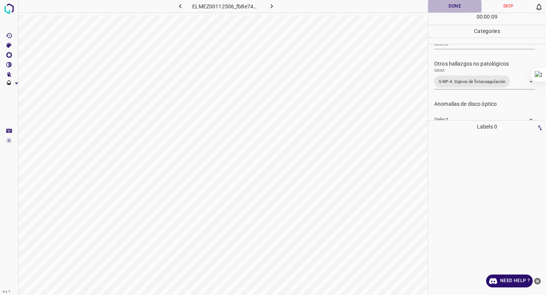
click at [456, 5] on button "Done" at bounding box center [454, 6] width 53 height 13
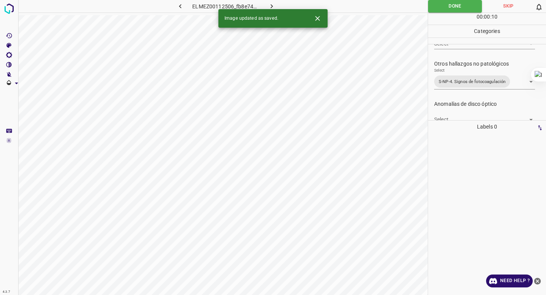
click at [270, 6] on icon "button" at bounding box center [272, 6] width 8 height 8
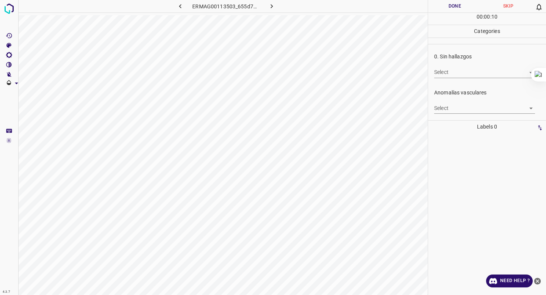
click at [451, 71] on body "4.3.7 ERMAG00113503_655d737dc.jpg Done Skip 0 00 : 00 : 10 Categories 0. Sin ha…" at bounding box center [273, 147] width 546 height 295
click at [447, 98] on li "False" at bounding box center [484, 100] width 101 height 13
type input "False"
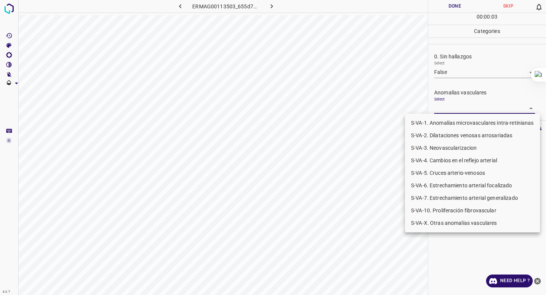
click at [444, 107] on body "4.3.7 ERMAG00113503_655d737dc.jpg Done Skip 0 00 : 00 : 03 Categories 0. Sin ha…" at bounding box center [273, 147] width 546 height 295
click at [434, 219] on li "S-VA-X. Otras anomalías vasculares" at bounding box center [472, 223] width 135 height 13
type input "S-VA-X. Otras anomalías vasculares"
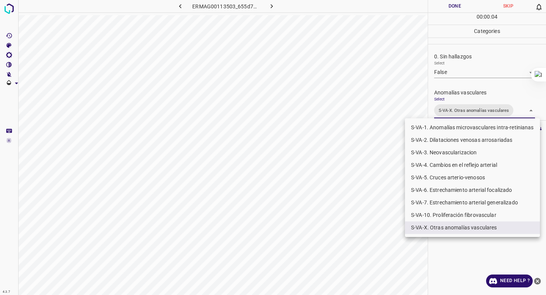
click at [480, 83] on div at bounding box center [273, 147] width 546 height 295
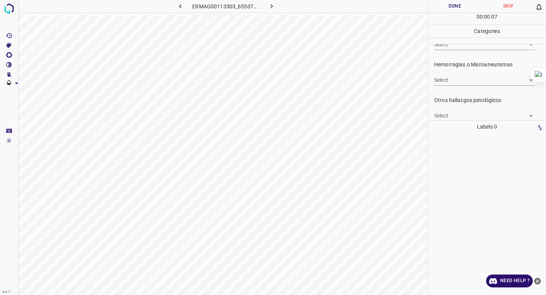
scroll to position [172, 0]
click at [480, 83] on body "4.3.7 ERMAG00113503_655d737dc.jpg Done Skip 0 00 : 00 : 07 Categories 0. Sin ha…" at bounding box center [273, 147] width 546 height 295
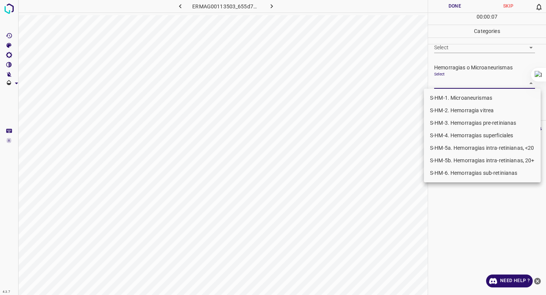
click at [469, 97] on li "S-HM-1. Microaneurismas" at bounding box center [482, 98] width 117 height 13
type input "S-HM-1. Microaneurismas"
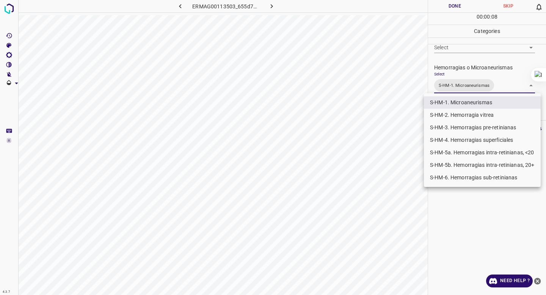
click at [479, 71] on div at bounding box center [273, 147] width 546 height 295
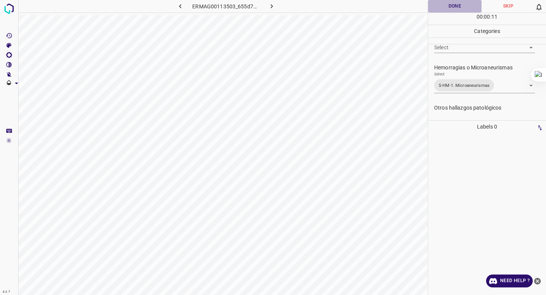
click at [442, 7] on button "Done" at bounding box center [454, 6] width 53 height 13
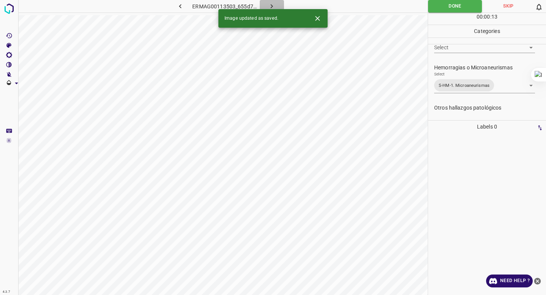
click at [274, 3] on icon "button" at bounding box center [272, 6] width 8 height 8
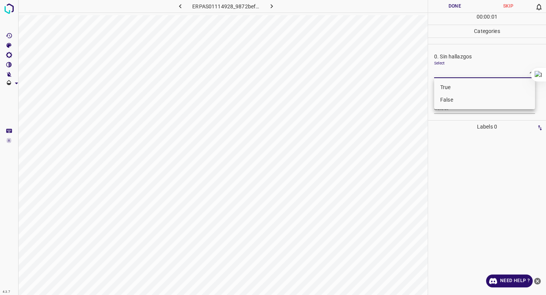
click at [448, 72] on body "4.3.7 ERPAS01114928_9872befb1.jpg Done Skip 0 00 : 00 : 01 Categories 0. Sin ha…" at bounding box center [273, 147] width 546 height 295
click at [442, 104] on li "False" at bounding box center [484, 100] width 101 height 13
type input "False"
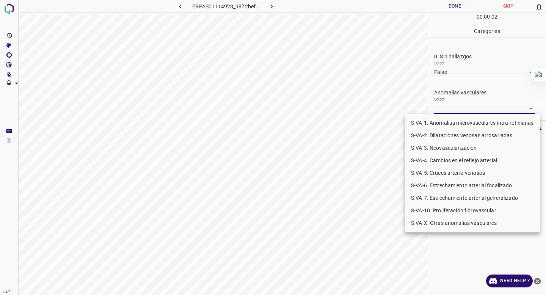
click at [443, 107] on body "4.3.7 ERPAS01114928_9872befb1.jpg Done Skip 0 00 : 00 : 02 Categories 0. Sin ha…" at bounding box center [273, 147] width 546 height 295
click at [437, 209] on li "S-VA-10. Proliferación fibrovascular" at bounding box center [472, 210] width 135 height 13
type input "S-VA-10. Proliferación fibrovascular"
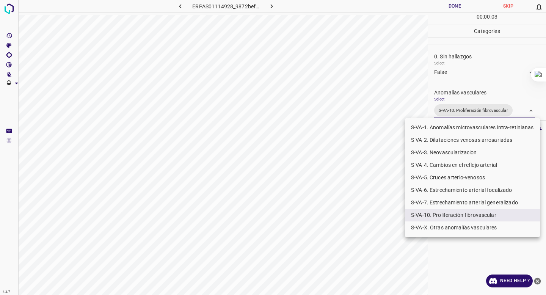
click at [469, 79] on div at bounding box center [273, 147] width 546 height 295
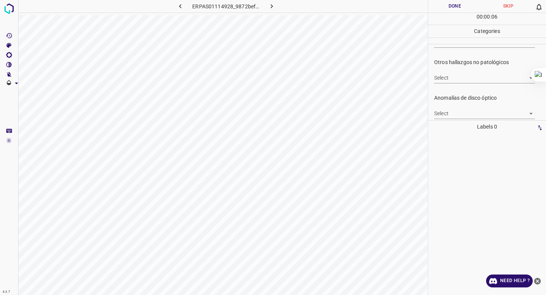
scroll to position [248, 0]
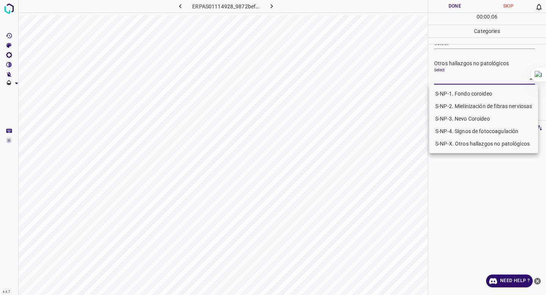
click at [466, 82] on body "4.3.7 ERPAS01114928_9872befb1.jpg Done Skip 0 00 : 00 : 06 Categories 0. Sin ha…" at bounding box center [273, 147] width 546 height 295
click at [458, 130] on li "S-NP-4. Signos de fotocoagulación" at bounding box center [483, 131] width 109 height 13
type input "S-NP-4. Signos de fotocoagulación"
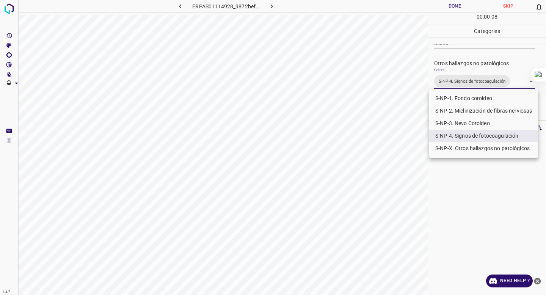
click at [471, 67] on div at bounding box center [273, 147] width 546 height 295
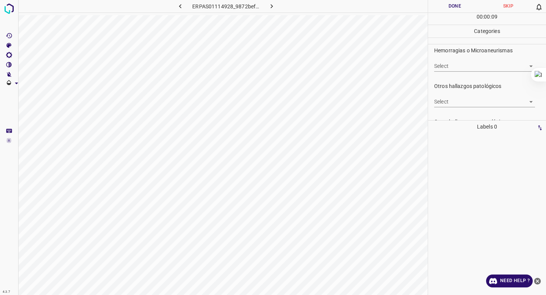
scroll to position [185, 0]
click at [468, 72] on body "4.3.7 ERPAS01114928_9872befb1.jpg Done Skip 0 00 : 00 : 10 Categories 0. Sin ha…" at bounding box center [273, 147] width 546 height 295
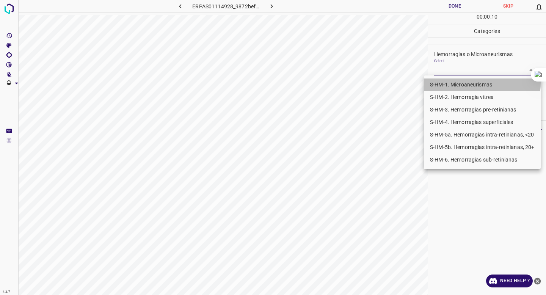
click at [458, 82] on li "S-HM-1. Microaneurismas" at bounding box center [482, 84] width 117 height 13
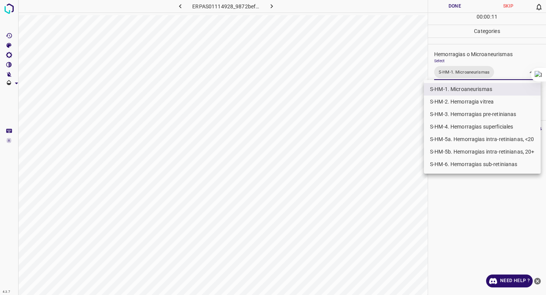
click at [448, 138] on li "S-HM-5a. Hemorragias intra-retinianas, <20" at bounding box center [482, 139] width 117 height 13
type input "S-HM-1. Microaneurismas,S-HM-5a. Hemorragias intra-retinianas, <20"
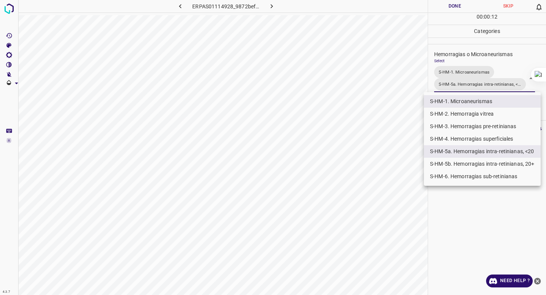
click at [468, 47] on div at bounding box center [273, 147] width 546 height 295
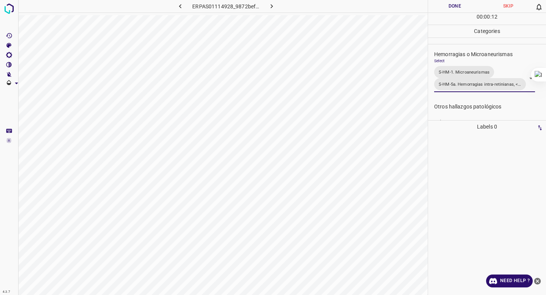
click at [452, 6] on button "Done" at bounding box center [454, 6] width 53 height 13
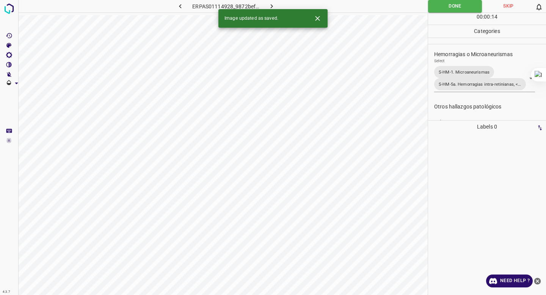
click at [272, 5] on icon "button" at bounding box center [272, 6] width 2 height 4
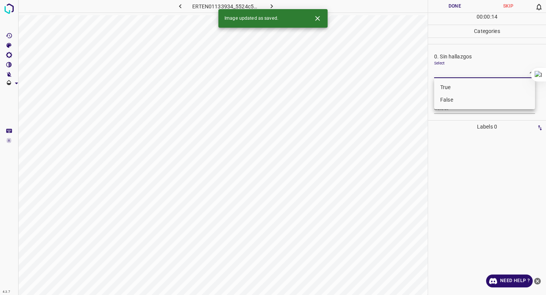
click at [443, 74] on body "4.3.7 ERTEN01133934_5524c5701.jpg Done Skip 0 00 : 00 : 14 Categories 0. Sin ha…" at bounding box center [273, 147] width 546 height 295
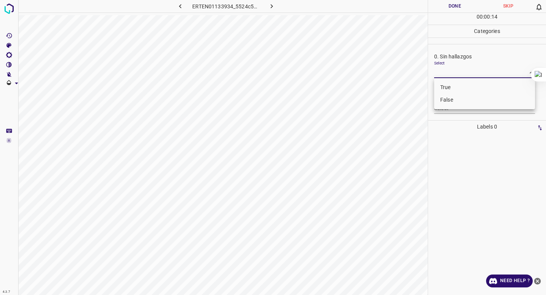
click at [443, 98] on li "False" at bounding box center [484, 100] width 101 height 13
type input "False"
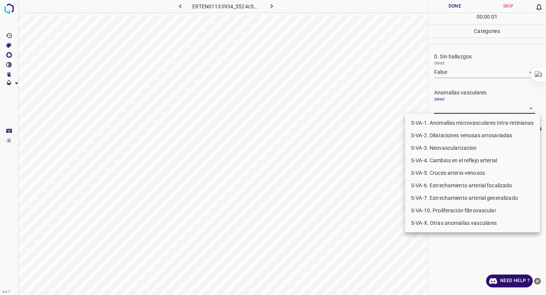
click at [443, 106] on body "4.3.7 ERTEN01133934_5524c5701.jpg Done Skip 0 00 : 00 : 01 Categories 0. Sin ha…" at bounding box center [273, 147] width 546 height 295
drag, startPoint x: 433, startPoint y: 220, endPoint x: 446, endPoint y: 208, distance: 17.4
click at [446, 208] on ul "S-VA-1. Anomalías microvasculares intra-retinianas S-VA-2. Dilataciones venosas…" at bounding box center [472, 173] width 135 height 119
click at [446, 208] on li "S-VA-10. Proliferación fibrovascular" at bounding box center [472, 210] width 135 height 13
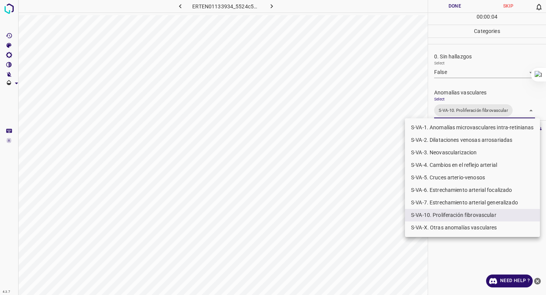
click at [443, 224] on li "S-VA-X. Otras anomalías vasculares" at bounding box center [472, 227] width 135 height 13
type input "S-VA-10. Proliferación fibrovascular,S-VA-X. Otras anomalías vasculares"
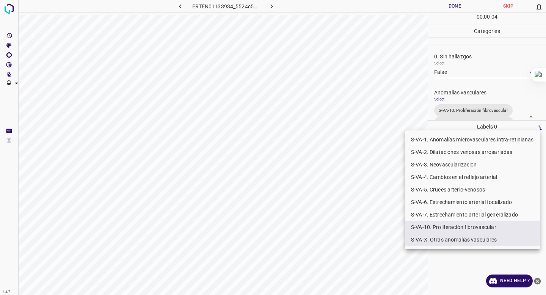
click at [477, 83] on div at bounding box center [273, 147] width 546 height 295
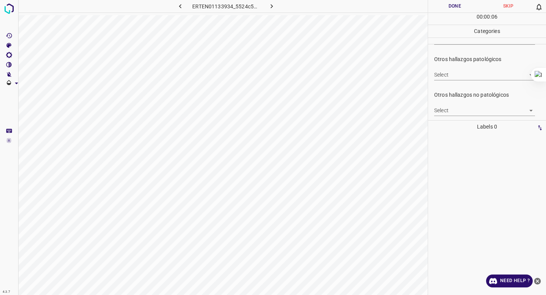
scroll to position [227, 0]
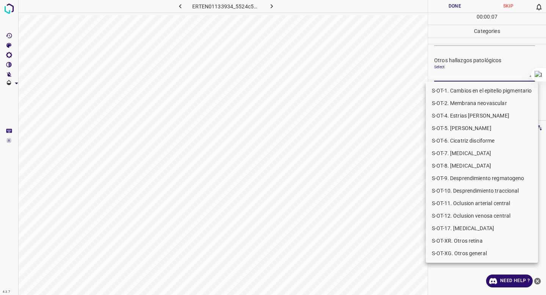
click at [477, 78] on body "4.3.7 ERTEN01133934_5524c5701.jpg Done Skip 0 00 : 00 : 07 Categories 0. Sin ha…" at bounding box center [273, 147] width 546 height 295
click at [473, 190] on li "S-OT-10. Desprendimiento traccional" at bounding box center [482, 191] width 112 height 13
type input "S-OT-10. Desprendimiento traccional"
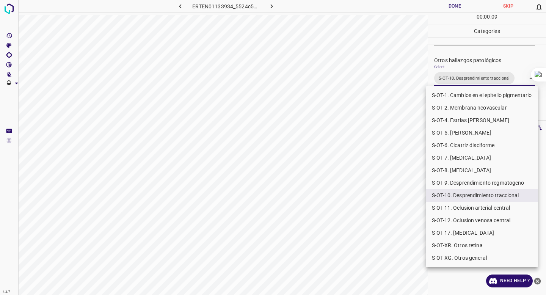
click at [484, 34] on div at bounding box center [273, 147] width 546 height 295
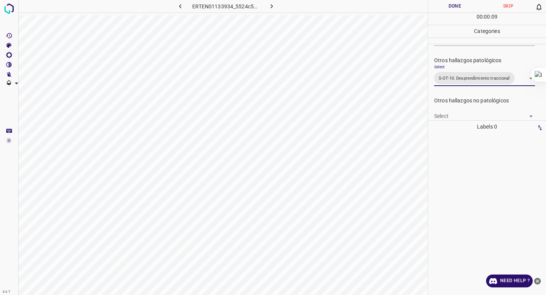
click at [456, 8] on button "Done" at bounding box center [454, 6] width 53 height 13
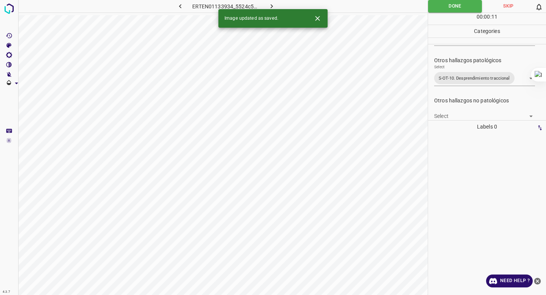
click at [271, 2] on icon "button" at bounding box center [272, 6] width 8 height 8
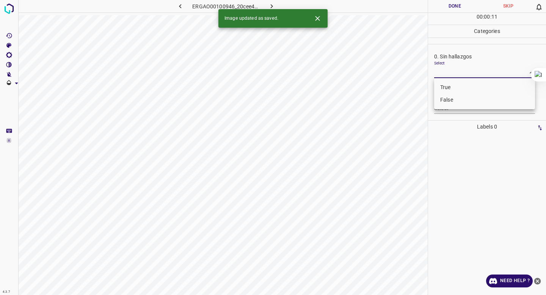
click at [474, 71] on body "4.3.7 ERGAO00100946_20cee4060.jpg Done Skip 0 00 : 00 : 11 Categories 0. Sin ha…" at bounding box center [273, 147] width 546 height 295
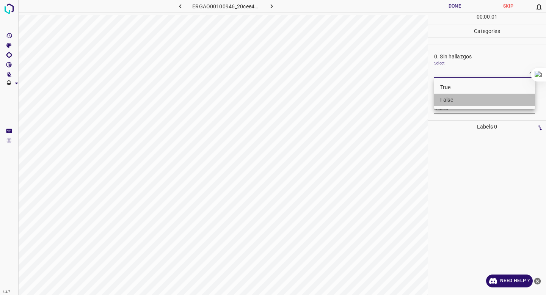
click at [462, 98] on li "False" at bounding box center [484, 100] width 101 height 13
type input "False"
click at [458, 105] on body "4.3.7 ERGAO00100946_20cee4060.jpg Done Skip 0 00 : 00 : 01 Categories 0. Sin ha…" at bounding box center [273, 147] width 546 height 295
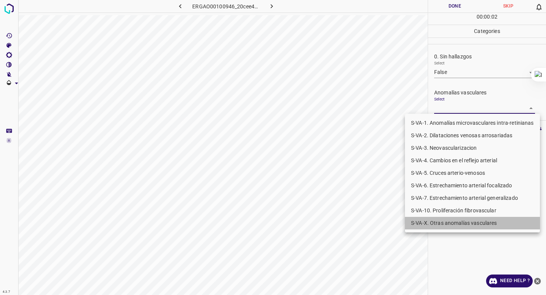
click at [424, 226] on li "S-VA-X. Otras anomalías vasculares" at bounding box center [472, 223] width 135 height 13
type input "S-VA-X. Otras anomalías vasculares"
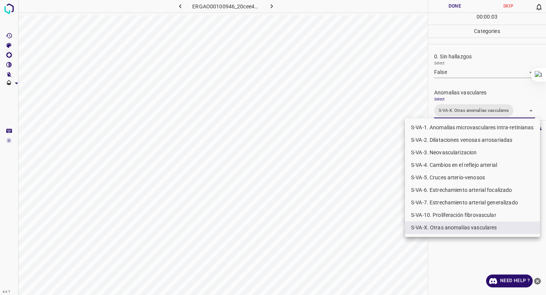
click at [457, 83] on div at bounding box center [273, 147] width 546 height 295
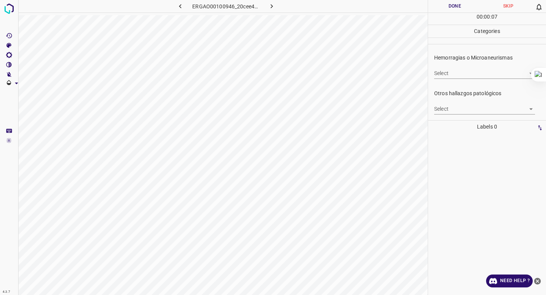
scroll to position [178, 0]
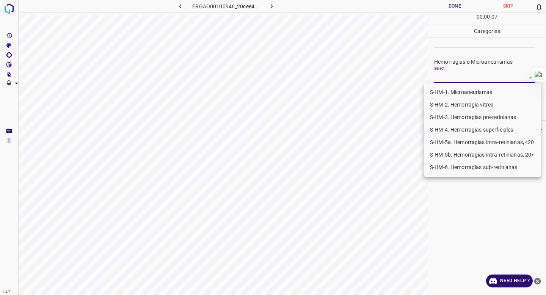
click at [447, 83] on body "4.3.7 ERGAO00100946_20cee4060.jpg Done Skip 0 00 : 00 : 07 Categories 0. Sin ha…" at bounding box center [273, 147] width 546 height 295
click at [446, 92] on li "S-HM-1. Microaneurismas" at bounding box center [482, 92] width 117 height 13
type input "S-HM-1. Microaneurismas"
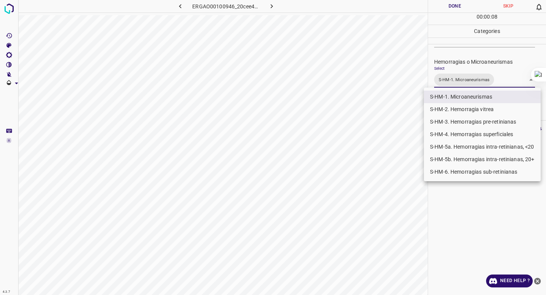
click at [452, 52] on div at bounding box center [273, 147] width 546 height 295
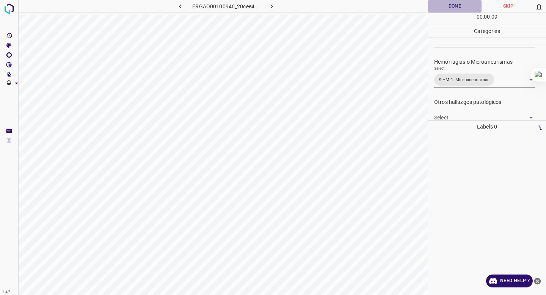
click at [445, 5] on button "Done" at bounding box center [454, 6] width 53 height 13
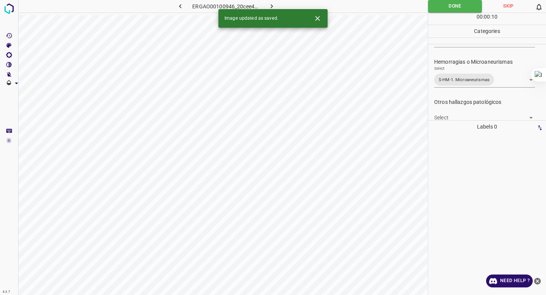
click at [269, 3] on icon "button" at bounding box center [272, 6] width 8 height 8
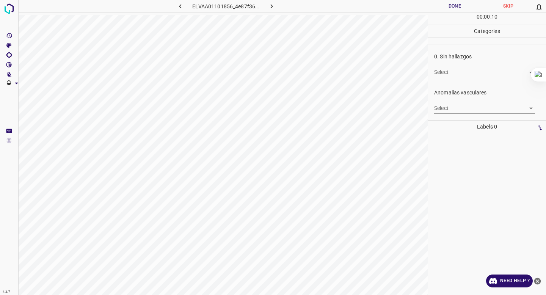
click at [460, 72] on body "4.3.7 ELVAA01101856_4e87f3620.jpg Done Skip 0 00 : 00 : 10 Categories 0. Sin ha…" at bounding box center [273, 147] width 546 height 295
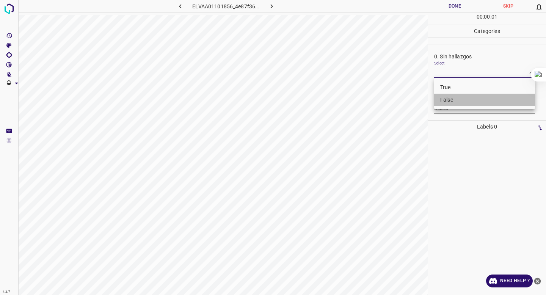
click at [455, 102] on li "False" at bounding box center [484, 100] width 101 height 13
type input "False"
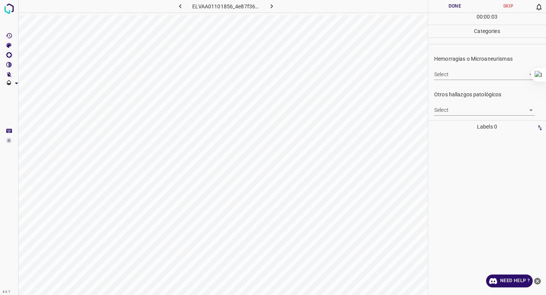
scroll to position [176, 0]
click at [466, 75] on body "4.3.7 ELVAA01101856_4e87f3620.jpg Done Skip 0 00 : 00 : 04 Categories 0. Sin ha…" at bounding box center [273, 147] width 546 height 295
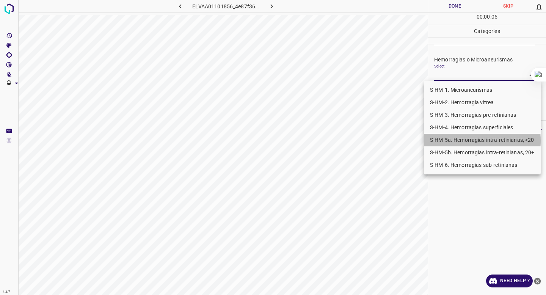
click at [456, 141] on li "S-HM-5a. Hemorragias intra-retinianas, <20" at bounding box center [482, 140] width 117 height 13
type input "S-HM-5a. Hemorragias intra-retinianas, <20"
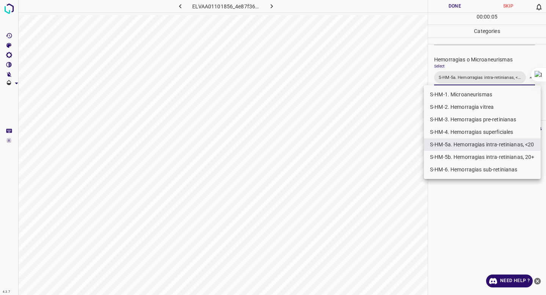
click at [464, 71] on div at bounding box center [273, 147] width 546 height 295
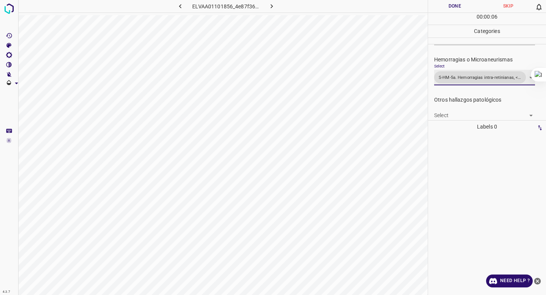
scroll to position [0, 0]
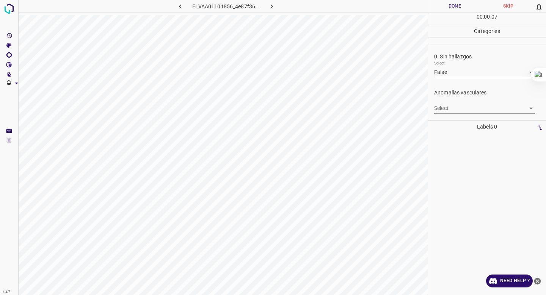
click at [447, 104] on body "4.3.7 ELVAA01101856_4e87f3620.jpg Done Skip 0 00 : 00 : 07 Categories 0. Sin ha…" at bounding box center [273, 147] width 546 height 295
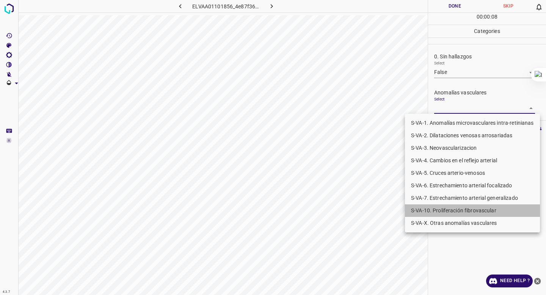
click at [434, 206] on li "S-VA-10. Proliferación fibrovascular" at bounding box center [472, 210] width 135 height 13
type input "S-VA-10. Proliferación fibrovascular"
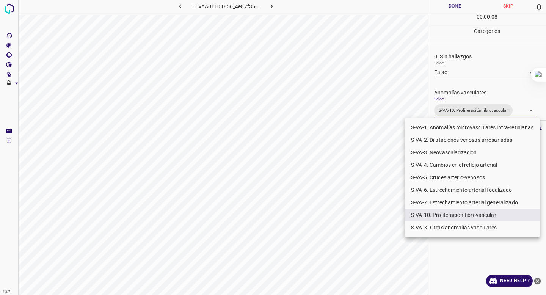
click at [466, 97] on div at bounding box center [273, 147] width 546 height 295
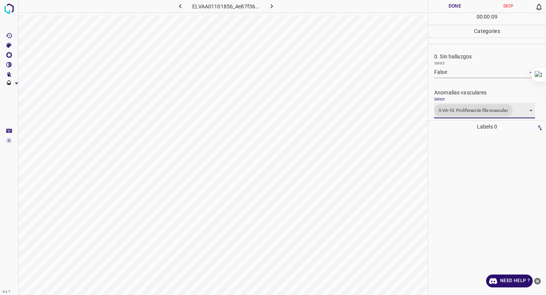
scroll to position [296, 0]
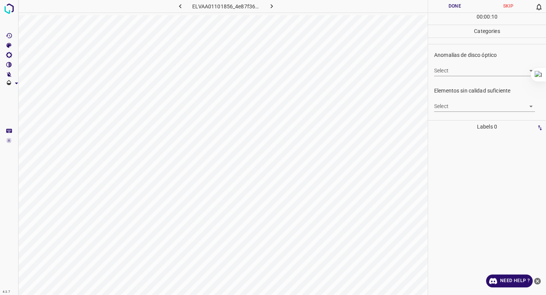
click at [460, 113] on div "Elementos sin calidad suficiente Select ​" at bounding box center [487, 100] width 118 height 36
click at [461, 105] on body "4.3.7 ELVAA01101856_4e87f3620.jpg Done Skip 0 00 : 00 : 11 Categories 0. Sin ha…" at bounding box center [273, 147] width 546 height 295
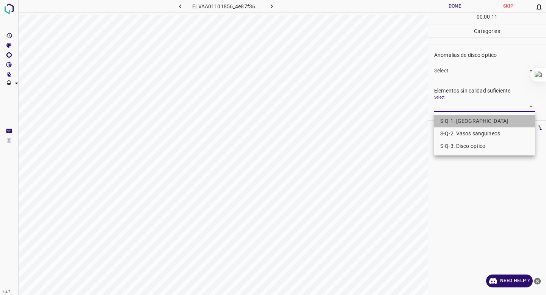
click at [455, 116] on li "S-Q-1. [GEOGRAPHIC_DATA]" at bounding box center [484, 121] width 101 height 13
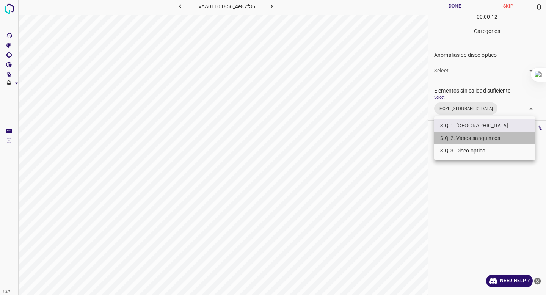
click at [452, 138] on li "S-Q-2. Vasos sanguineos" at bounding box center [484, 138] width 101 height 13
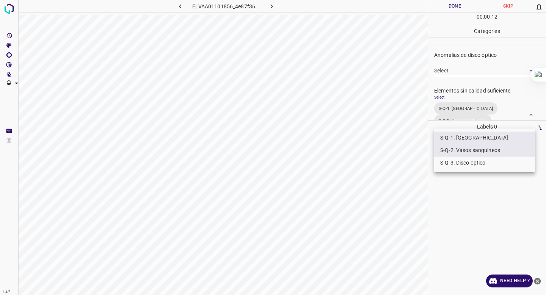
click at [451, 159] on li "S-Q-3. Disco optico" at bounding box center [484, 163] width 101 height 13
type input "S-Q-1. Macula,S-Q-2. Vasos sanguineos,S-Q-3. Disco optico"
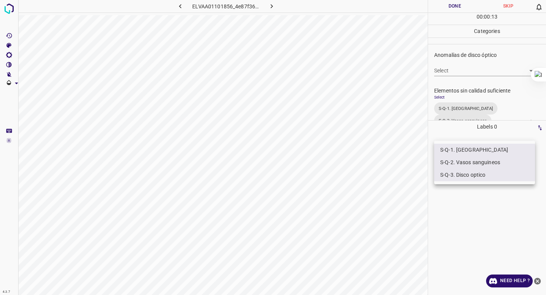
click at [464, 32] on div at bounding box center [273, 147] width 546 height 295
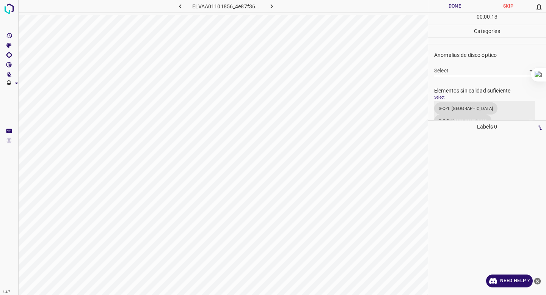
scroll to position [317, 0]
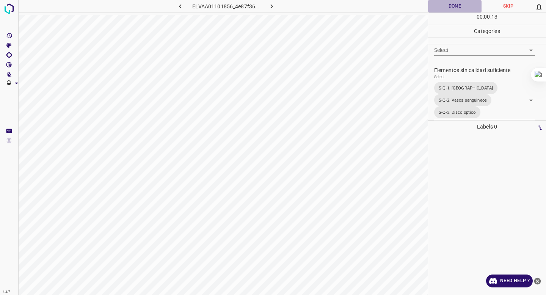
click at [450, 8] on button "Done" at bounding box center [454, 6] width 53 height 13
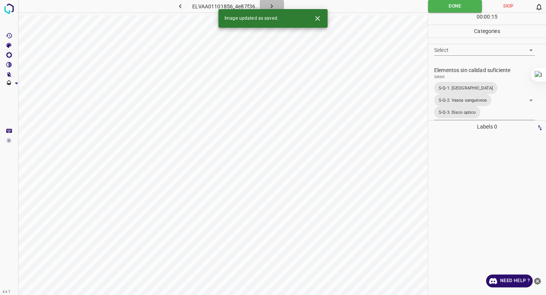
click at [272, 6] on icon "button" at bounding box center [272, 6] width 2 height 4
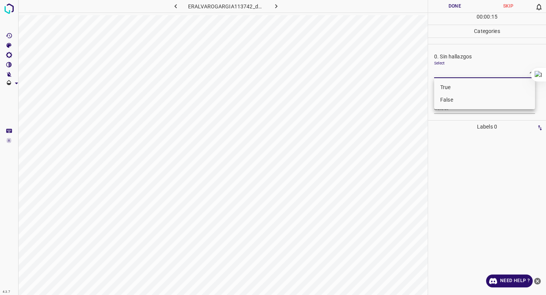
click at [448, 72] on body "4.3.7 ERALVAROGARGIA113742_d432a1e68.jpg Done Skip 0 00 : 00 : 15 Categories 0.…" at bounding box center [273, 147] width 546 height 295
click at [445, 101] on li "False" at bounding box center [484, 100] width 101 height 13
type input "False"
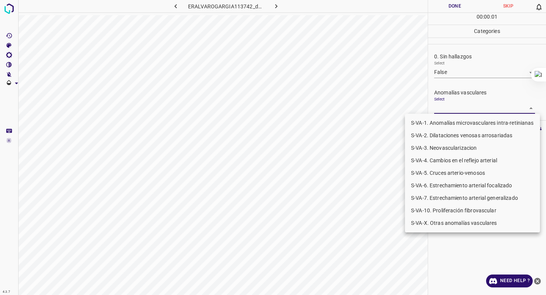
click at [444, 106] on body "4.3.7 ERALVAROGARGIA113742_d432a1e68.jpg Done Skip 0 00 : 00 : 01 Categories 0.…" at bounding box center [273, 147] width 546 height 295
click at [430, 207] on li "S-VA-10. Proliferación fibrovascular" at bounding box center [472, 210] width 135 height 13
type input "S-VA-10. Proliferación fibrovascular"
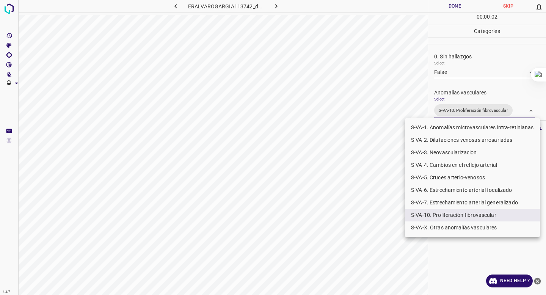
click at [468, 82] on div at bounding box center [273, 147] width 546 height 295
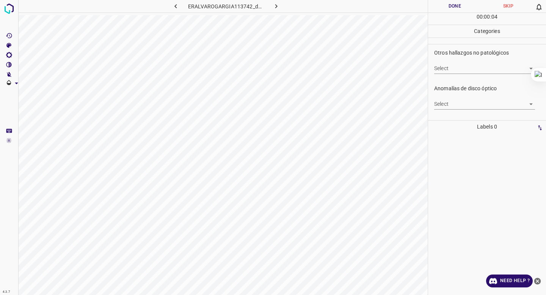
scroll to position [257, 0]
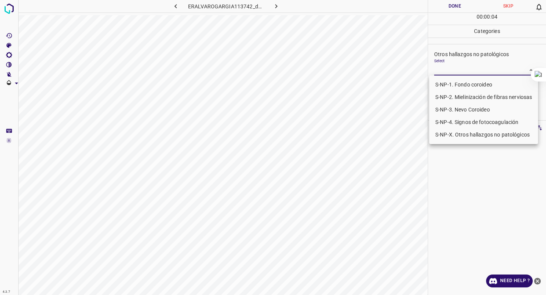
click at [469, 74] on body "4.3.7 ERALVAROGARGIA113742_d432a1e68.jpg Done Skip 0 00 : 00 : 04 Categories 0.…" at bounding box center [273, 147] width 546 height 295
click at [463, 85] on li "S-NP-1. Fondo coroideo" at bounding box center [483, 84] width 109 height 13
type input "S-NP-1. Fondo coroideo"
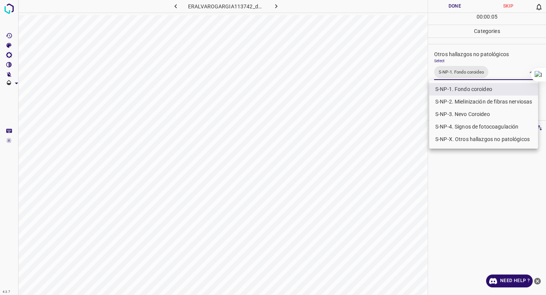
click at [463, 58] on div at bounding box center [273, 147] width 546 height 295
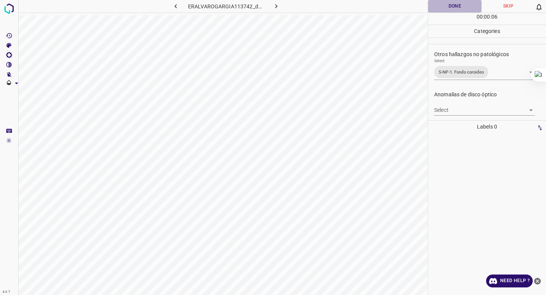
click at [447, 6] on button "Done" at bounding box center [454, 6] width 53 height 13
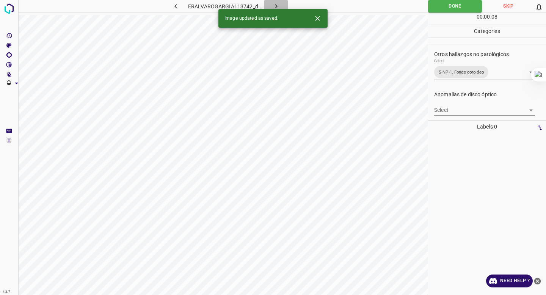
click at [278, 2] on icon "button" at bounding box center [276, 6] width 8 height 8
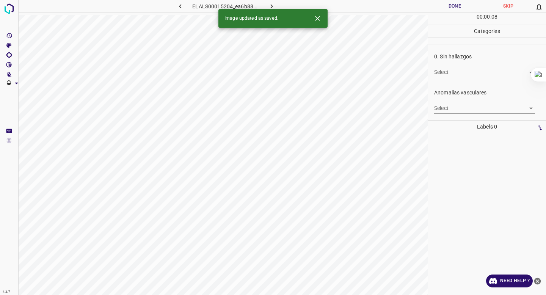
click at [463, 75] on body "4.3.7 ELALS00015204_ea6b88688.jpg Done Skip 0 00 : 00 : 08 Categories 0. Sin ha…" at bounding box center [273, 147] width 546 height 295
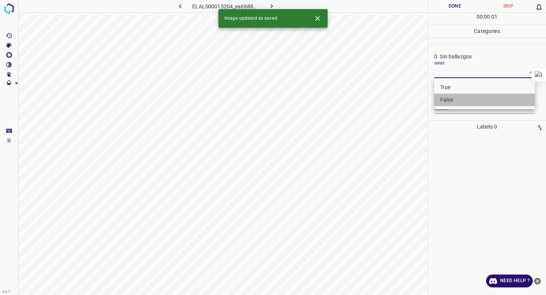
click at [455, 97] on li "False" at bounding box center [484, 100] width 101 height 13
type input "False"
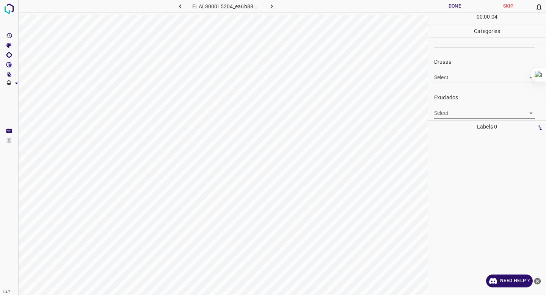
scroll to position [103, 0]
click at [448, 106] on div "Select ​" at bounding box center [484, 109] width 101 height 17
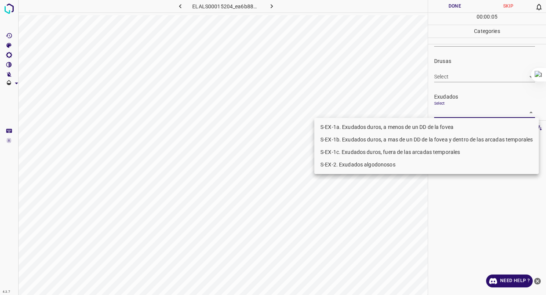
click at [446, 113] on body "4.3.7 ELALS00015204_ea6b88688.jpg Done Skip 0 00 : 00 : 05 Categories 0. Sin ha…" at bounding box center [273, 147] width 546 height 295
click at [432, 137] on li "S-EX-1b. Exudados duros, a mas de un DD de la fovea y dentro de las arcadas tem…" at bounding box center [426, 139] width 224 height 13
type input "S-EX-1b. Exudados duros, a mas de un DD de la fovea y dentro de las arcadas tem…"
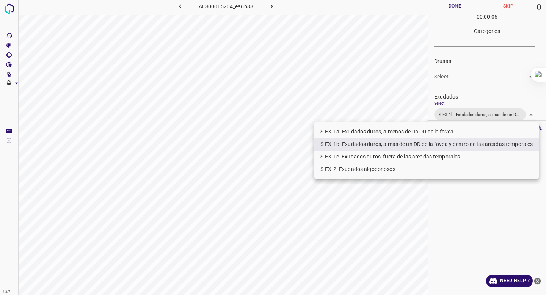
click at [473, 97] on div at bounding box center [273, 147] width 546 height 295
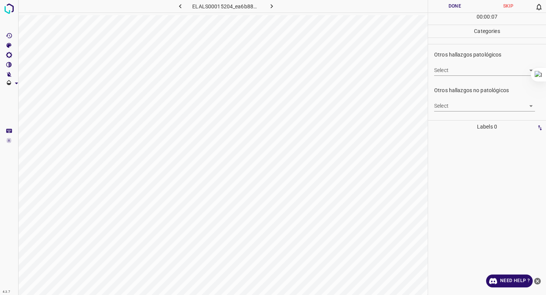
scroll to position [219, 0]
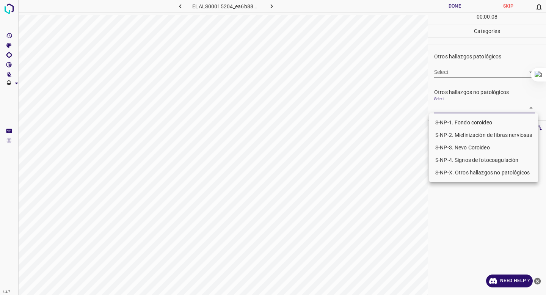
click at [461, 109] on body "4.3.7 ELALS00015204_ea6b88688.jpg Done Skip 0 00 : 00 : 08 Categories 0. Sin ha…" at bounding box center [273, 147] width 546 height 295
click at [446, 158] on li "S-NP-4. Signos de fotocoagulación" at bounding box center [483, 160] width 109 height 13
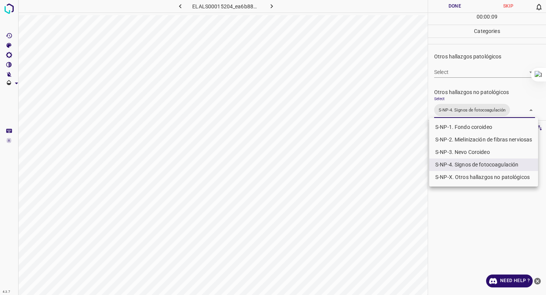
click at [485, 48] on div at bounding box center [273, 147] width 546 height 295
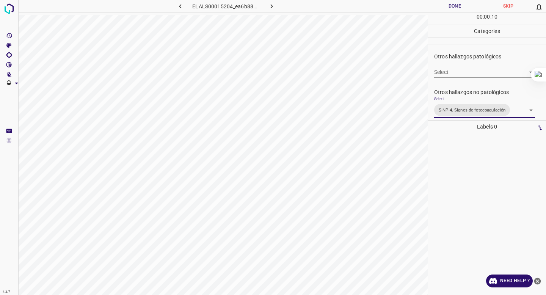
click at [457, 111] on body "4.3.7 ELALS00015204_ea6b88688.jpg Done Skip 0 00 : 00 : 10 Categories 0. Sin ha…" at bounding box center [273, 147] width 546 height 295
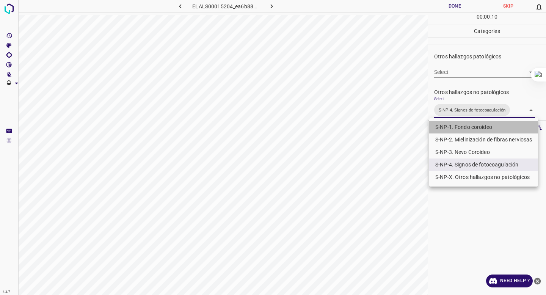
click at [445, 121] on li "S-NP-1. Fondo coroideo" at bounding box center [483, 127] width 109 height 13
type input "S-NP-4. Signos de fotocoagulación,S-NP-1. Fondo coroideo"
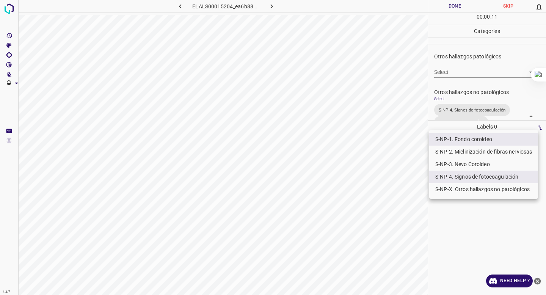
click at [472, 79] on div at bounding box center [273, 147] width 546 height 295
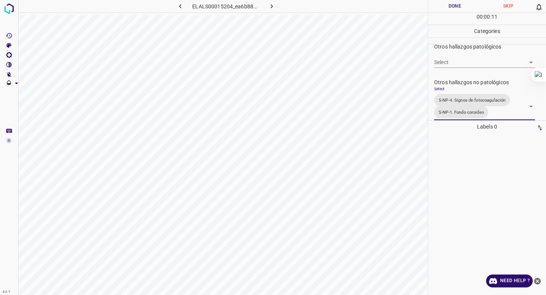
click at [454, 4] on button "Done" at bounding box center [454, 6] width 53 height 13
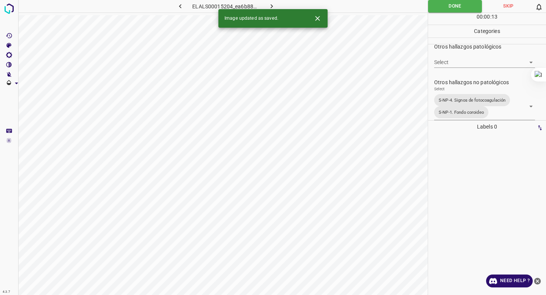
click at [268, 2] on button "button" at bounding box center [272, 6] width 24 height 13
